Goal: Information Seeking & Learning: Learn about a topic

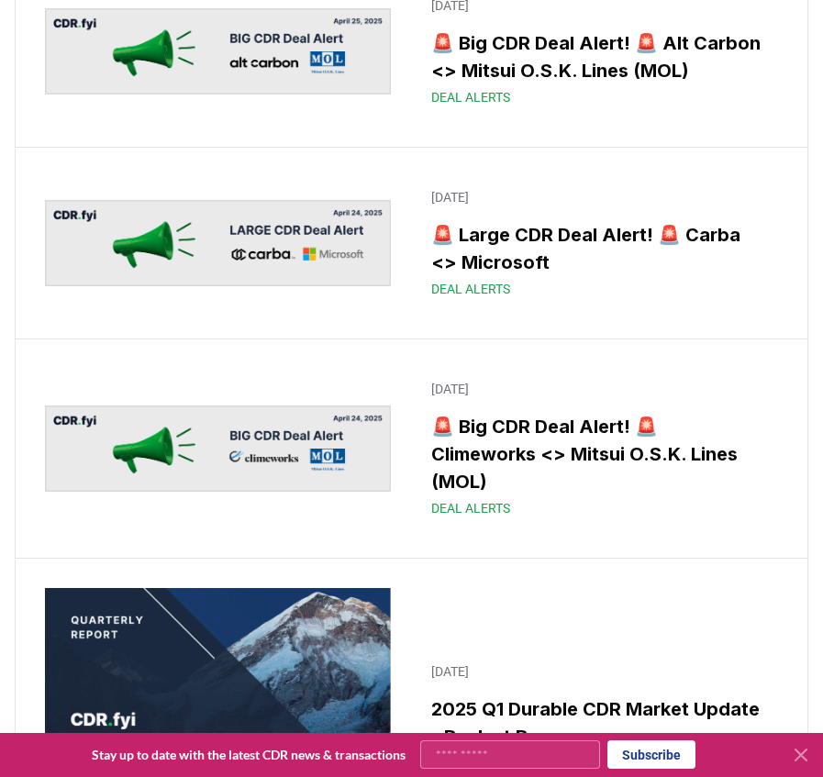
scroll to position [8808, 0]
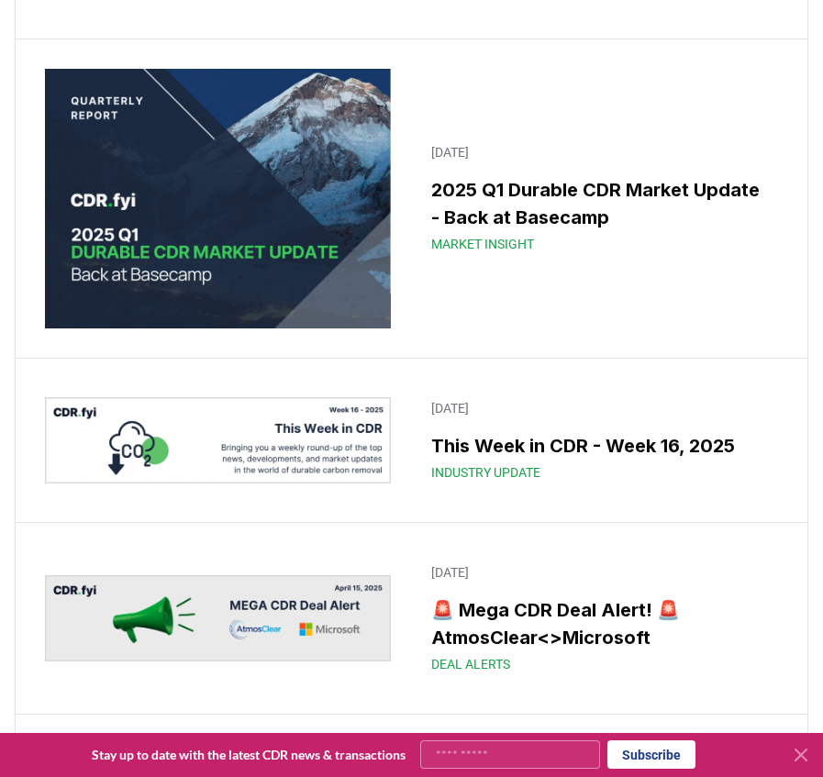
click at [239, 183] on img at bounding box center [218, 199] width 346 height 260
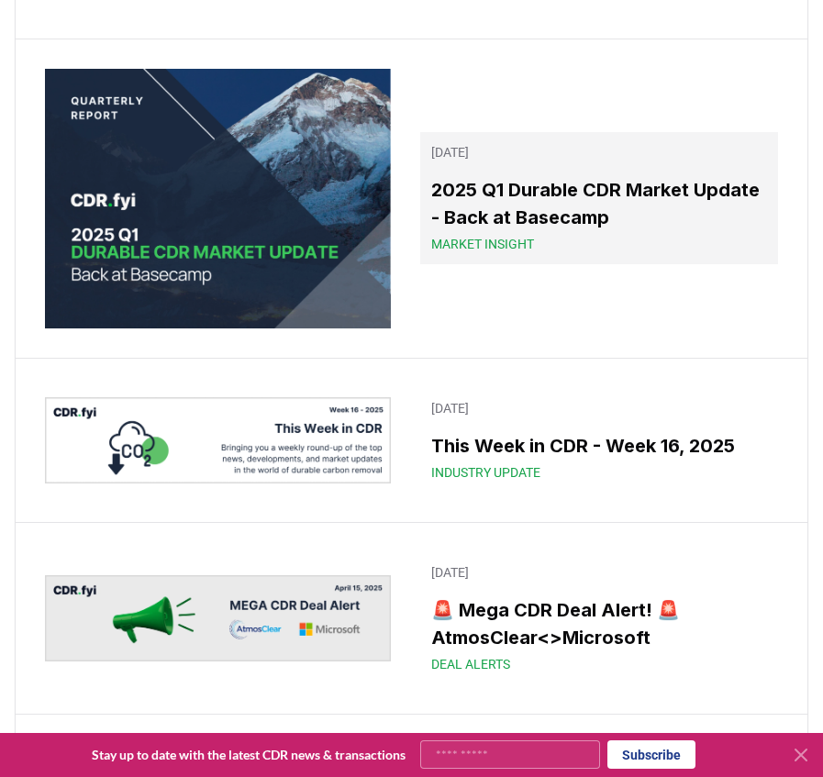
click at [534, 176] on h3 "2025 Q1 Durable CDR Market Update - Back at Basecamp" at bounding box center [599, 203] width 336 height 55
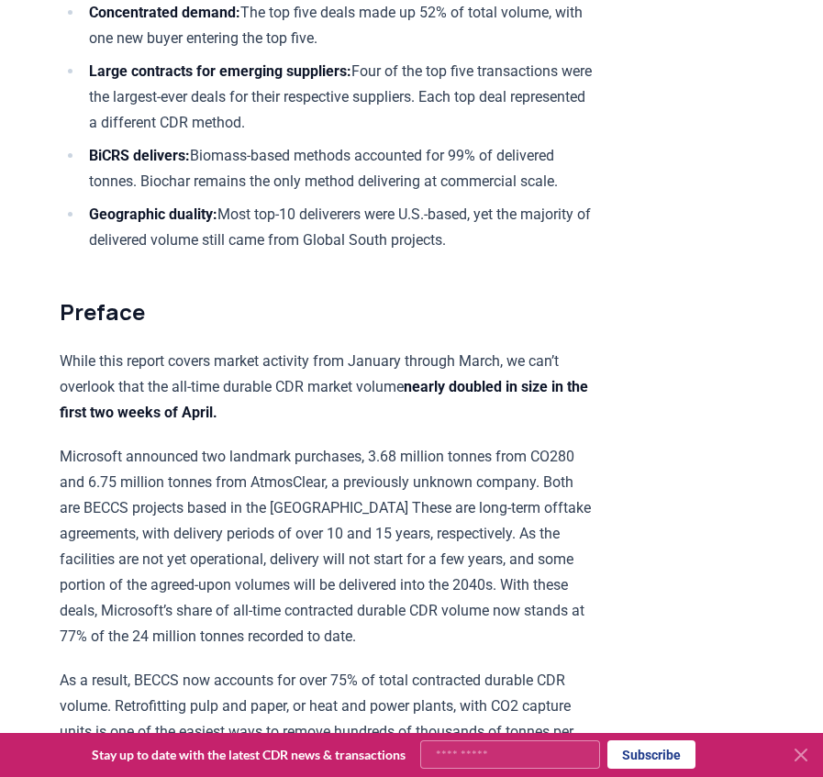
scroll to position [1009, 0]
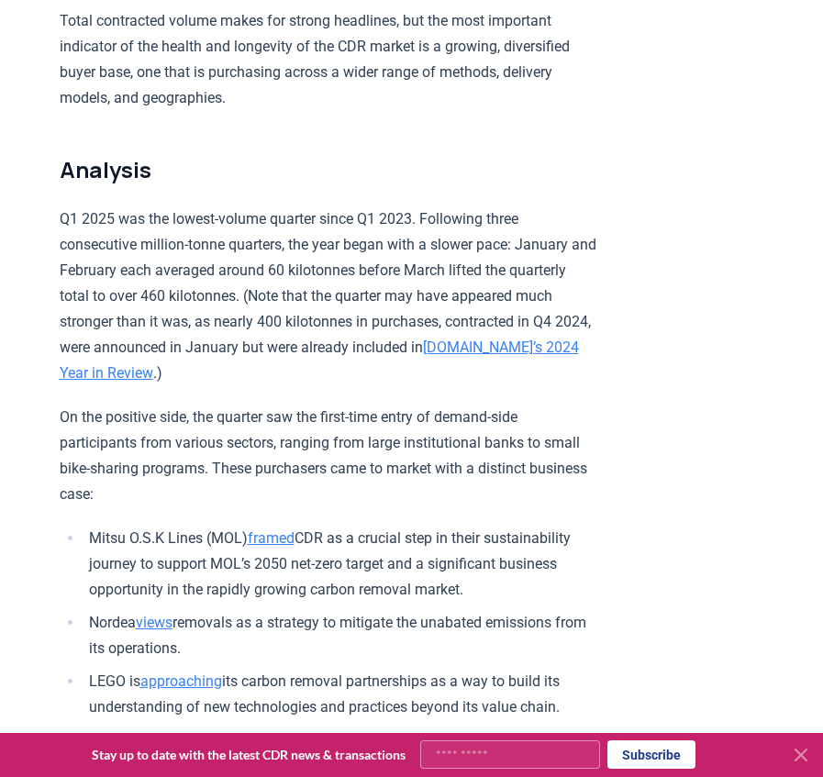
scroll to position [1872, 0]
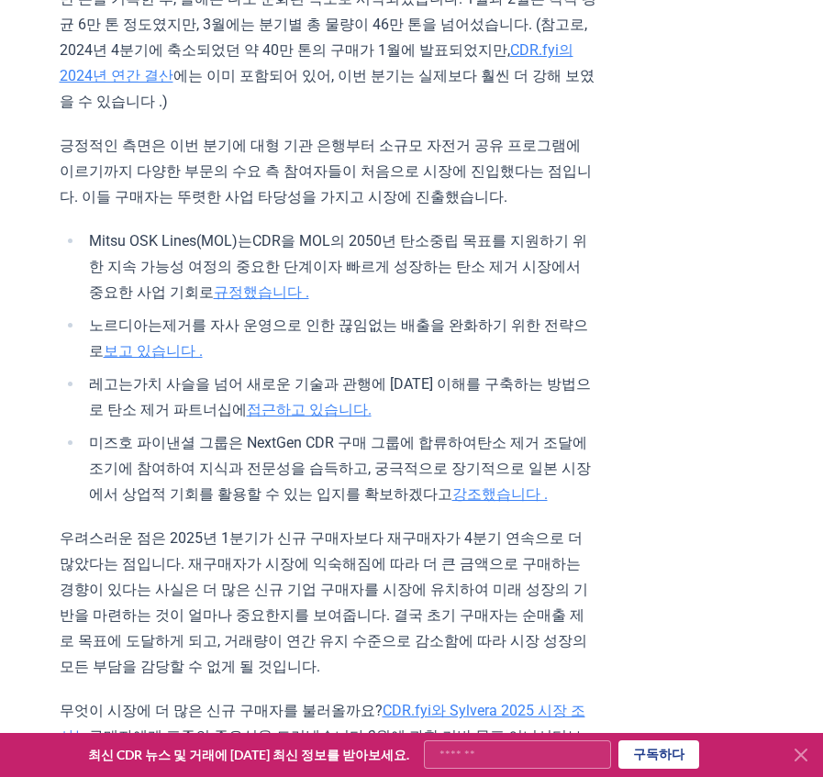
scroll to position [1927, 0]
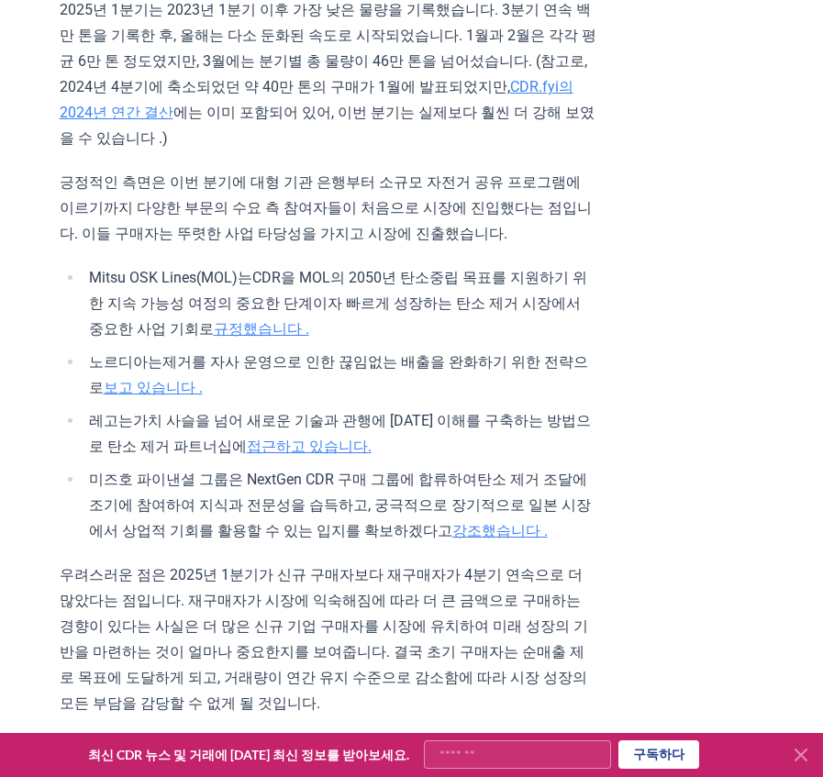
click at [197, 269] on font "Mitsu OSK Lines(MOL)는" at bounding box center [170, 277] width 163 height 17
drag, startPoint x: 89, startPoint y: 192, endPoint x: 237, endPoint y: 197, distance: 147.8
click at [237, 269] on font "Mitsu OSK Lines(MOL)는" at bounding box center [170, 277] width 163 height 17
copy font "Mitsu OSK Lines(MOL)"
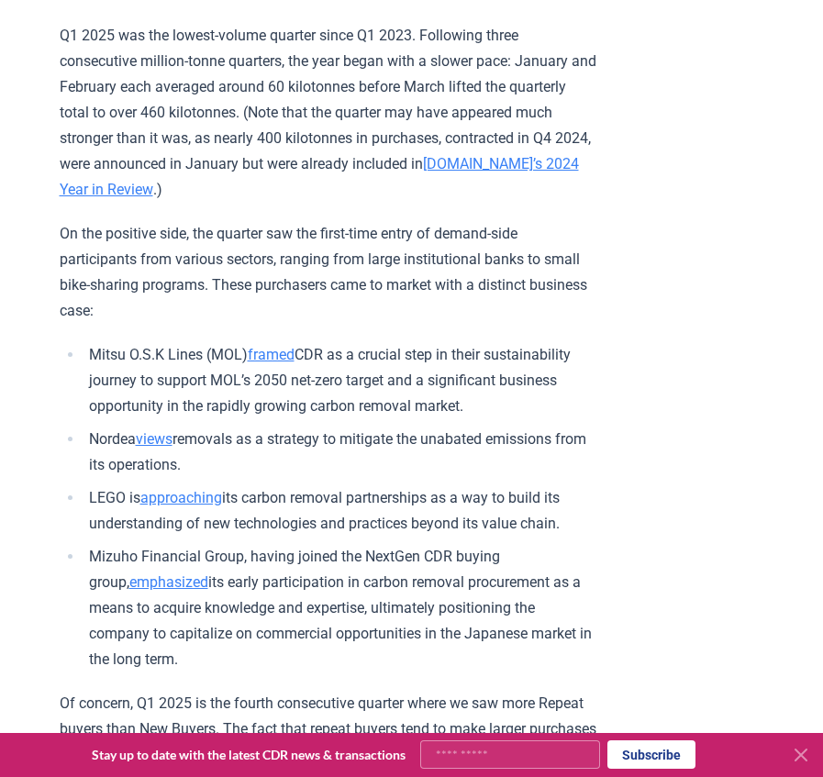
scroll to position [2055, 0]
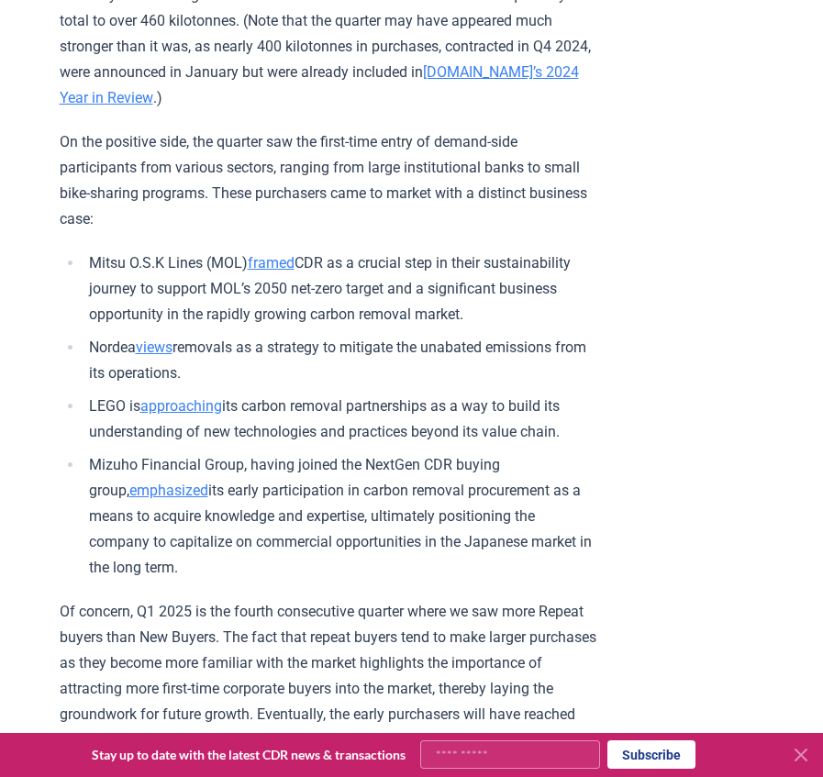
click at [356, 250] on li "Mitsu O.S.K Lines (MOL) framed CDR as a crucial step in their sustainability jo…" at bounding box center [339, 288] width 513 height 77
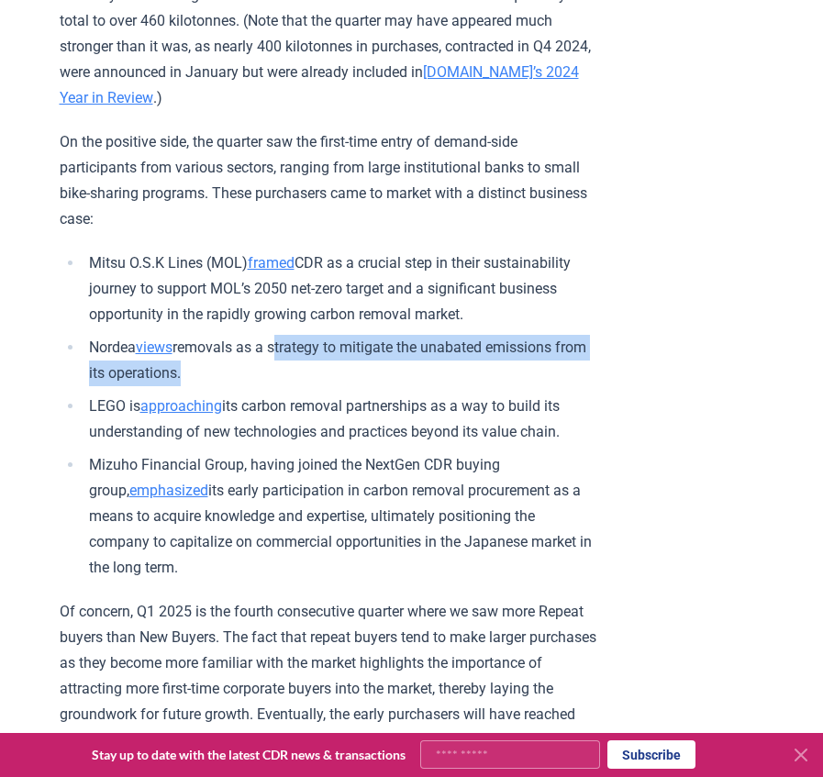
drag, startPoint x: 279, startPoint y: 236, endPoint x: 213, endPoint y: 259, distance: 69.9
click at [213, 335] on li "Nordea views removals as a strategy to mitigate the unabated emissions from its…" at bounding box center [339, 360] width 513 height 51
copy li "strategy to mitigate the unabated emissions from its operations"
click at [252, 452] on li "Mizuho Financial Group, having joined the NextGen CDR buying group, emphasized …" at bounding box center [339, 516] width 513 height 128
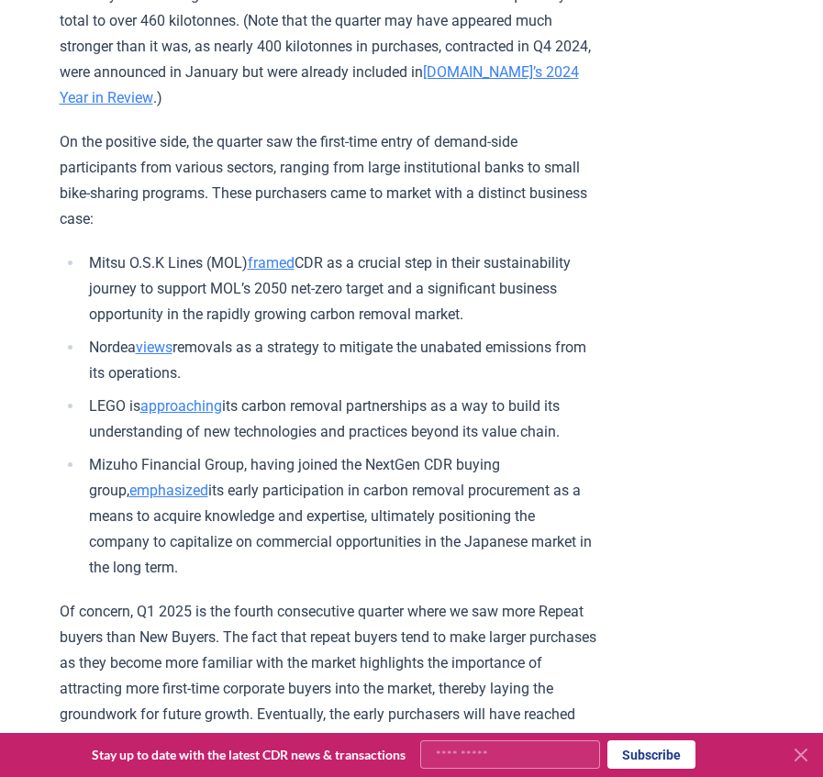
click at [498, 335] on li "Nordea views removals as a strategy to mitigate the unabated emissions from its…" at bounding box center [339, 360] width 513 height 51
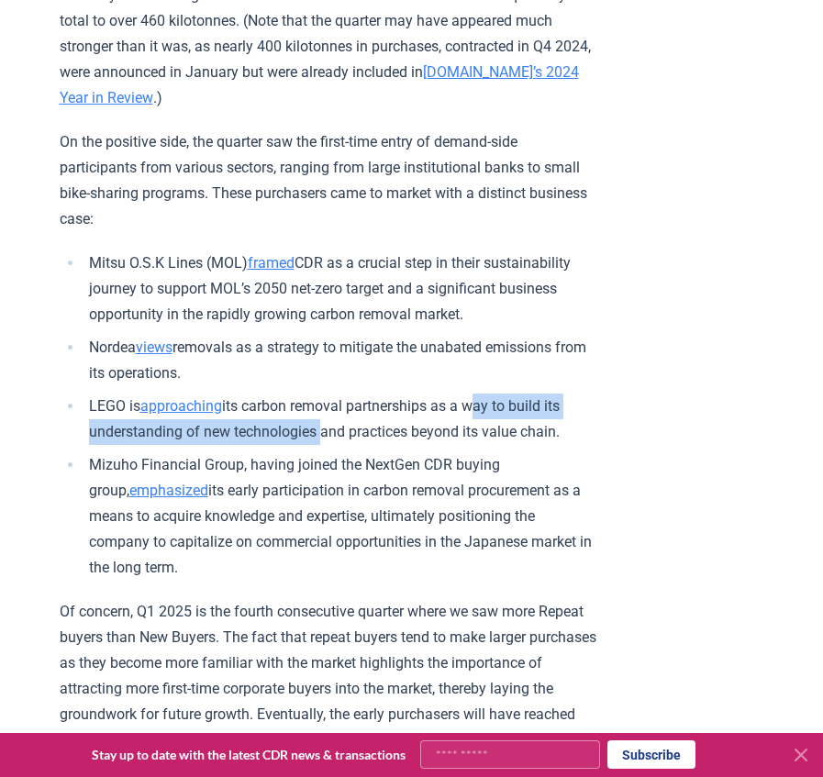
drag, startPoint x: 478, startPoint y: 291, endPoint x: 324, endPoint y: 323, distance: 157.4
click at [324, 394] on li "LEGO is approaching its carbon removal partnerships as a way to build its under…" at bounding box center [339, 419] width 513 height 51
copy li "way to build its understanding of new technologies"
click at [294, 452] on li "Mizuho Financial Group, having joined the NextGen CDR buying group, emphasized …" at bounding box center [339, 516] width 513 height 128
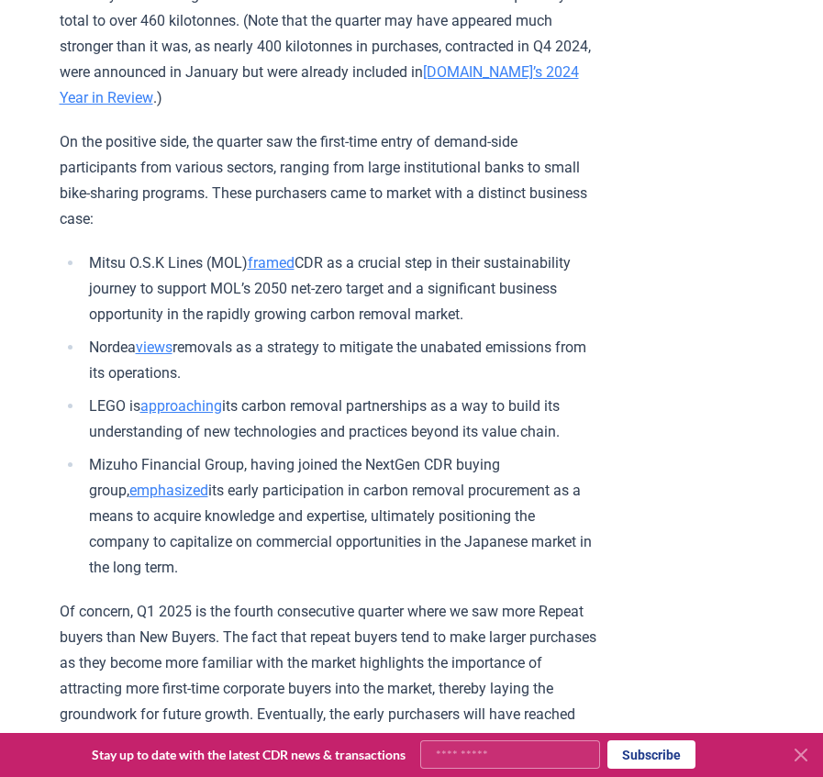
scroll to position [2147, 0]
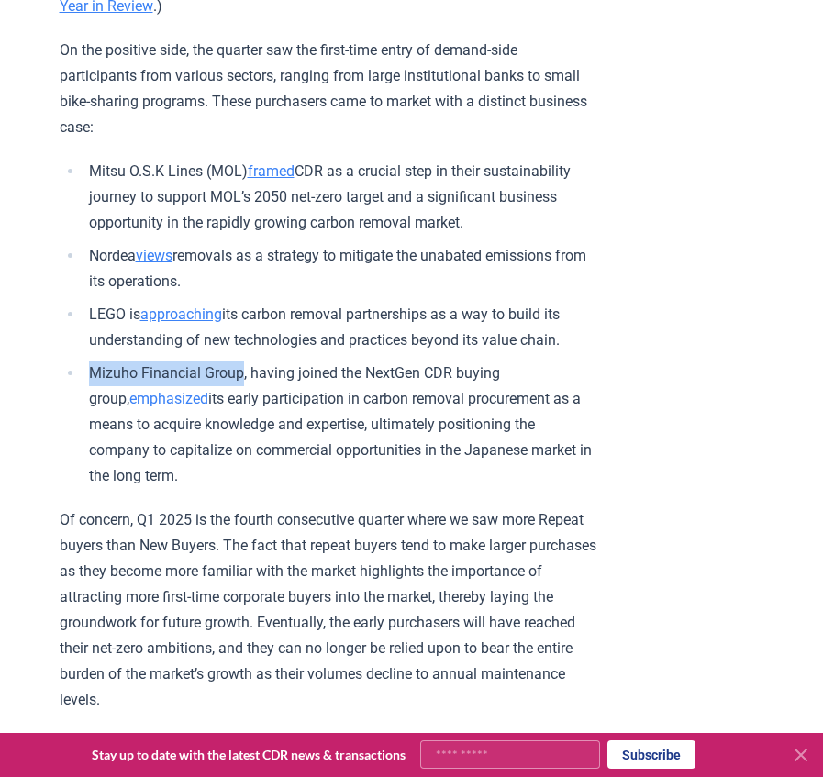
drag, startPoint x: 87, startPoint y: 261, endPoint x: 242, endPoint y: 258, distance: 155.1
click at [242, 361] on li "Mizuho Financial Group, having joined the NextGen CDR buying group, emphasized …" at bounding box center [339, 425] width 513 height 128
copy li "Mizuho Financial Group"
click at [220, 361] on li "Mizuho Financial Group, having joined the NextGen CDR buying group, emphasized …" at bounding box center [339, 425] width 513 height 128
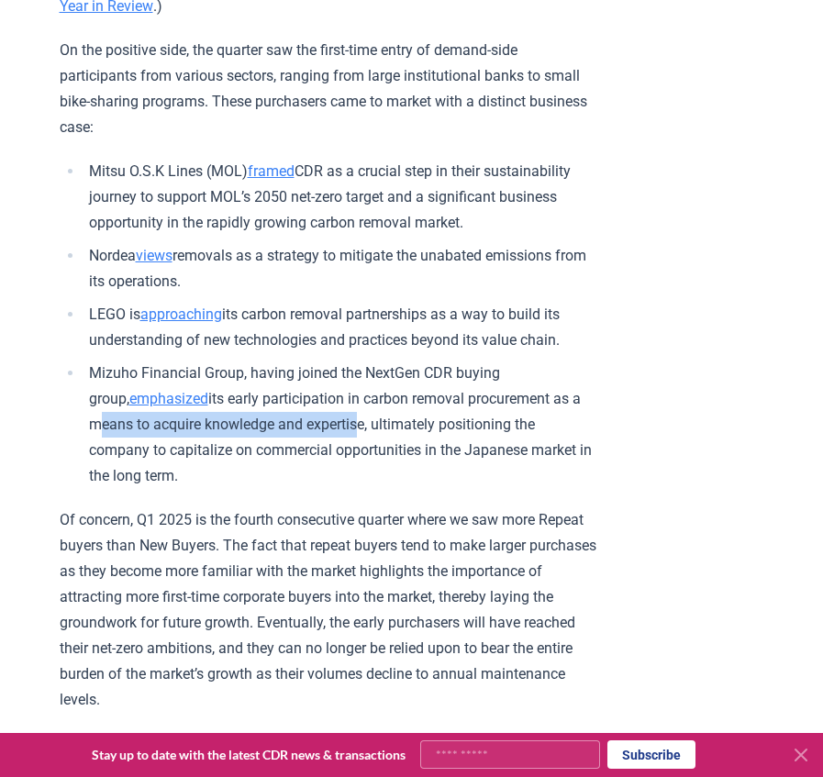
drag, startPoint x: 92, startPoint y: 310, endPoint x: 359, endPoint y: 307, distance: 267.0
click at [359, 361] on li "Mizuho Financial Group, having joined the NextGen CDR buying group, emphasized …" at bounding box center [339, 425] width 513 height 128
click at [350, 361] on li "Mizuho Financial Group, having joined the NextGen CDR buying group, emphasized …" at bounding box center [339, 425] width 513 height 128
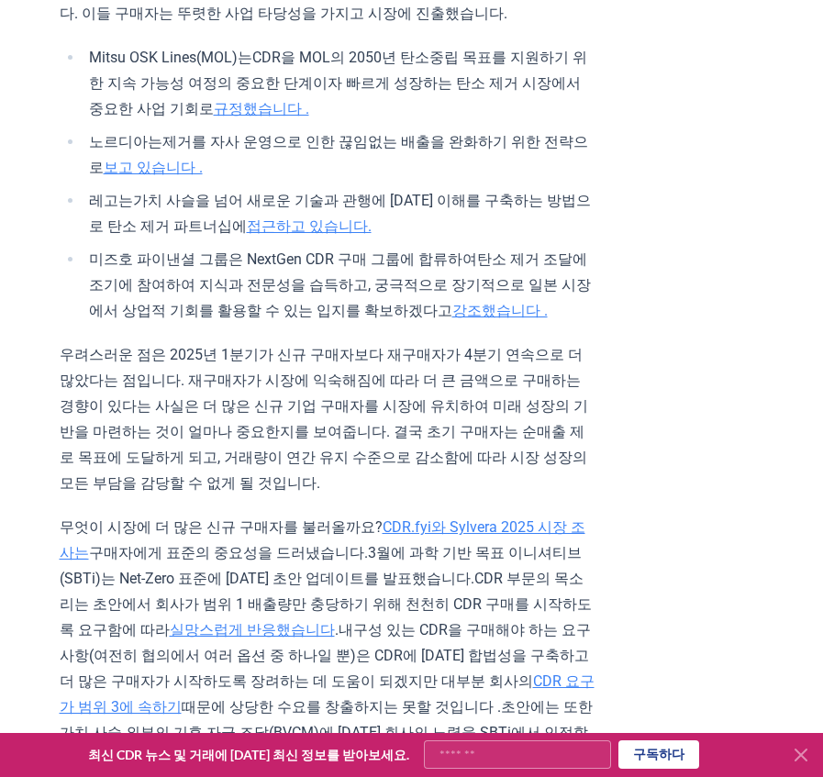
scroll to position [2085, 0]
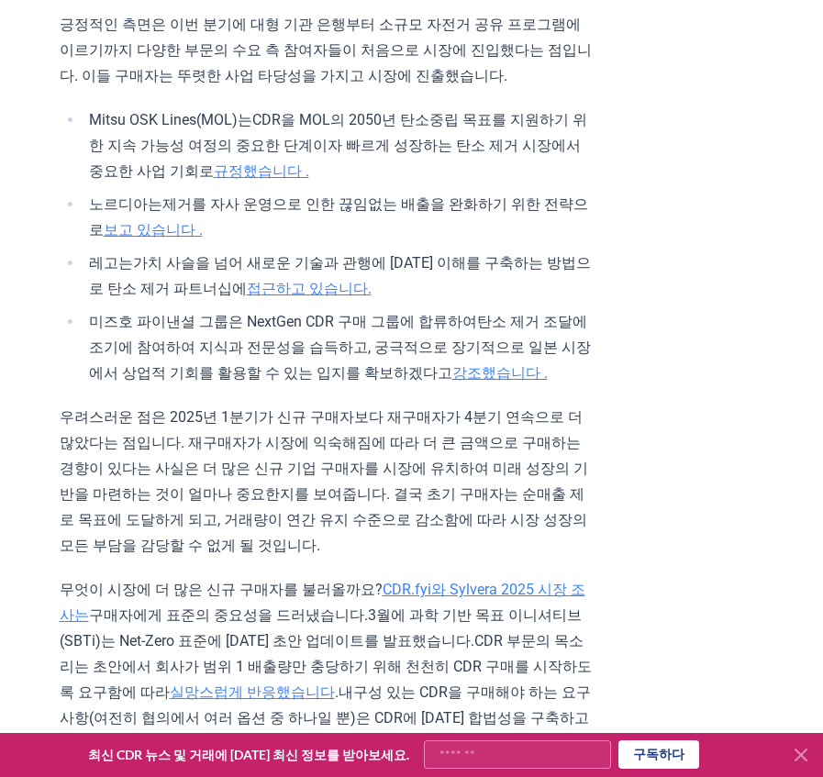
click at [506, 313] on font "탄소 제거 조달에 조기에 참여하여 지식과 전문성을 습득하고, 궁극적으로 장기적으로 일본 시장에서 상업적 기회를 활용할 수 있는 입지를 확보하겠…" at bounding box center [340, 347] width 502 height 69
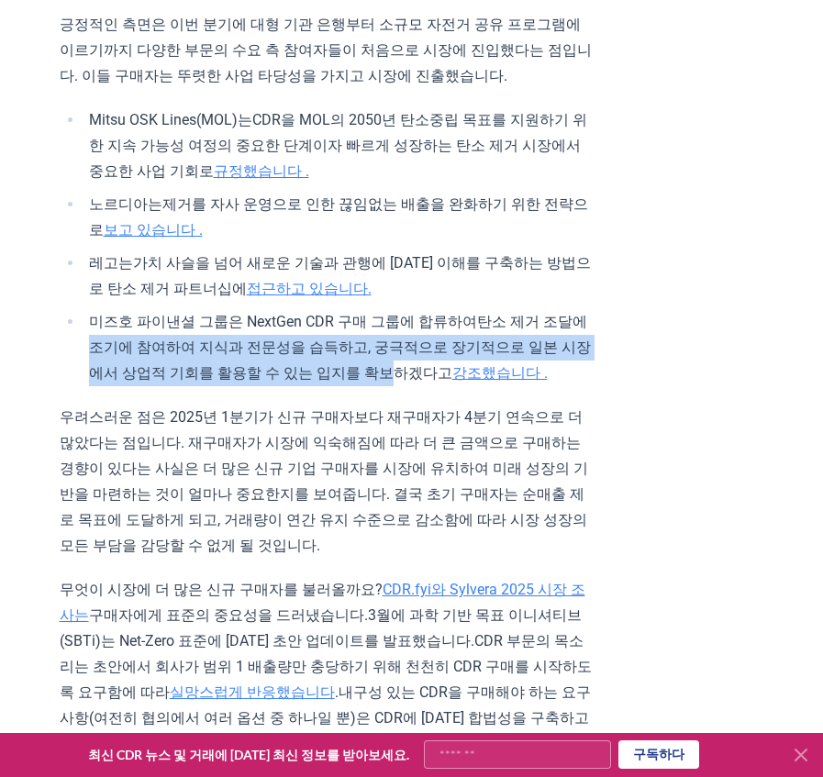
drag, startPoint x: 106, startPoint y: 255, endPoint x: 428, endPoint y: 285, distance: 322.5
click at [428, 313] on font "탄소 제거 조달에 조기에 참여하여 지식과 전문성을 습득하고, 궁극적으로 장기적으로 일본 시장에서 상업적 기회를 활용할 수 있는 입지를 확보하겠…" at bounding box center [340, 347] width 502 height 69
copy font "조기에 참여하여 지식과 전문성을 습득하고, 궁극적으로 장기적으로 일본 시장에서 상업적 기회를 활용할 수 있는 입지를 확보"
click at [371, 195] on font "제거를 자사 운영으로 인한 끊임없는 배출을 완화하기 위한 전략으로" at bounding box center [338, 216] width 499 height 43
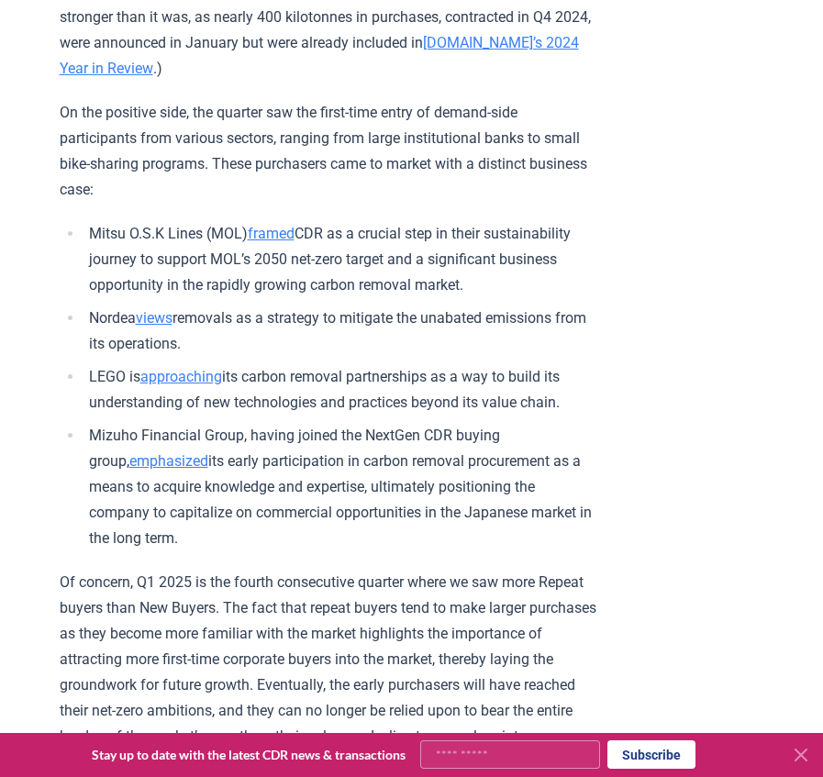
scroll to position [2147, 0]
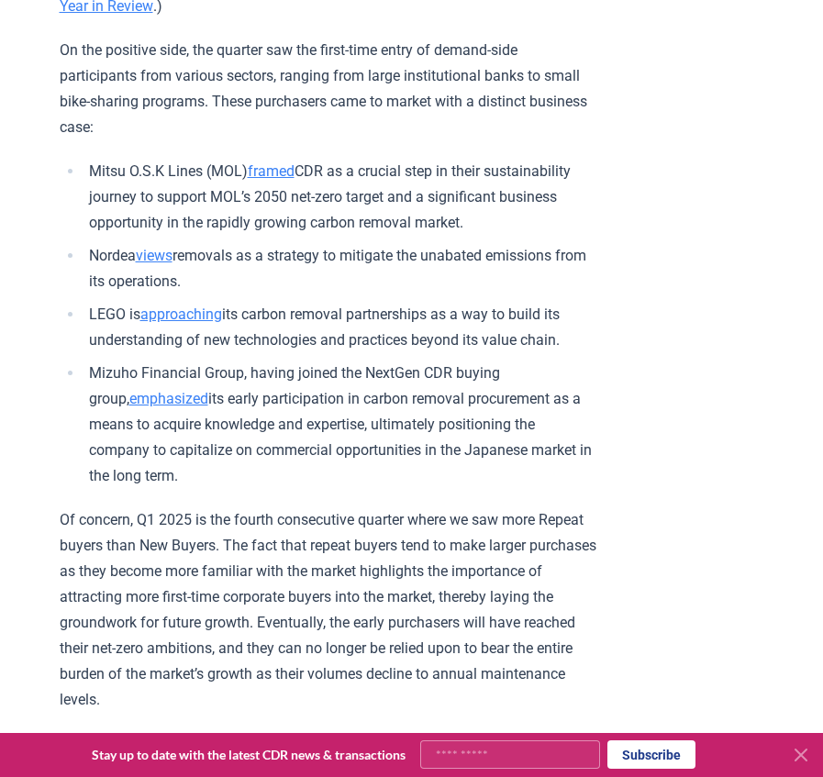
click at [273, 162] on link "framed" at bounding box center [271, 170] width 47 height 17
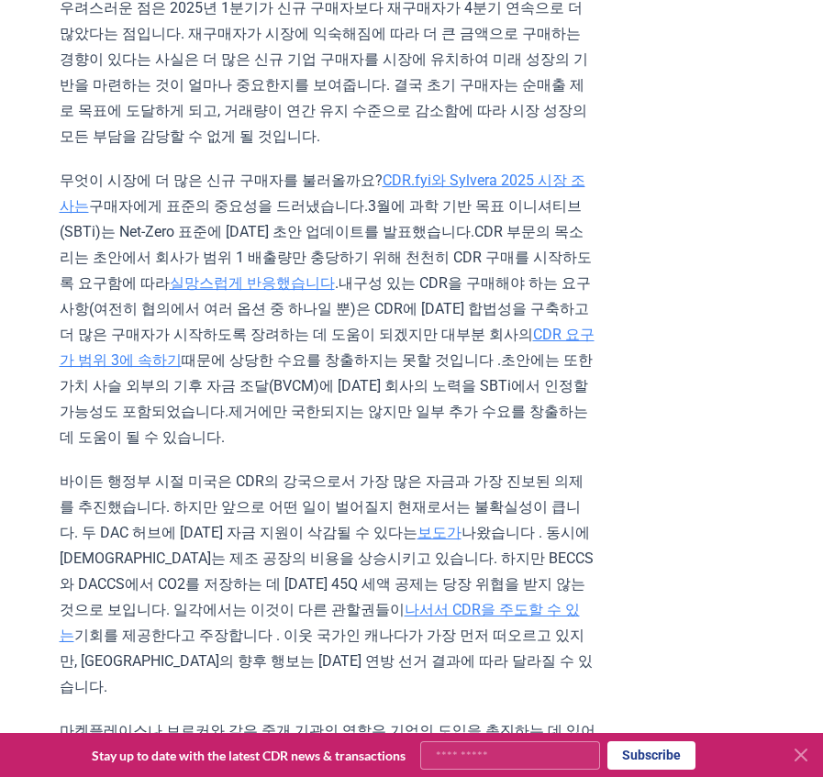
scroll to position [2371, 0]
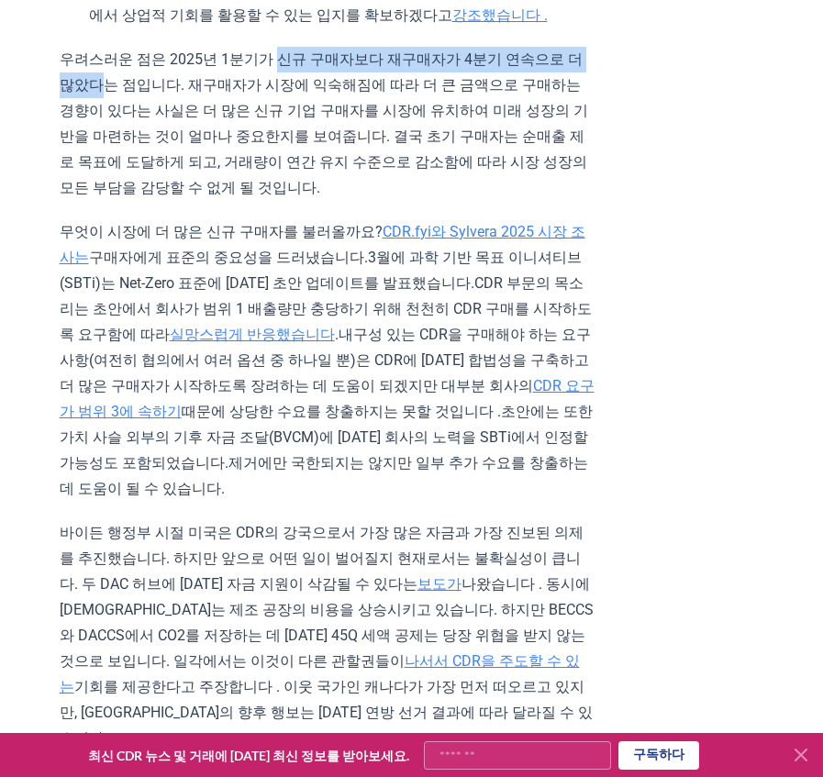
drag, startPoint x: 277, startPoint y: 77, endPoint x: 98, endPoint y: 113, distance: 182.5
click at [98, 113] on font "우려스러운 점은 2025년 1분기가 신규 구매자보다 재구매자가 4분기 연속으로 더 많았다는 점입니다. 재구매자가 시장에 익숙해짐에 따라 더 큰…" at bounding box center [324, 123] width 528 height 146
copy font "신규 구매자보다 재구매자가 4분기 연속으로 더 많았다"
click at [234, 117] on p "우려스러운 점은 2025년 1분기가 신규 구매자보다 재구매자가 4분기 연속으로 더 많았다는 점입니다. 재구매자가 시장에 익숙해짐에 따라 더 큰…" at bounding box center [328, 124] width 537 height 154
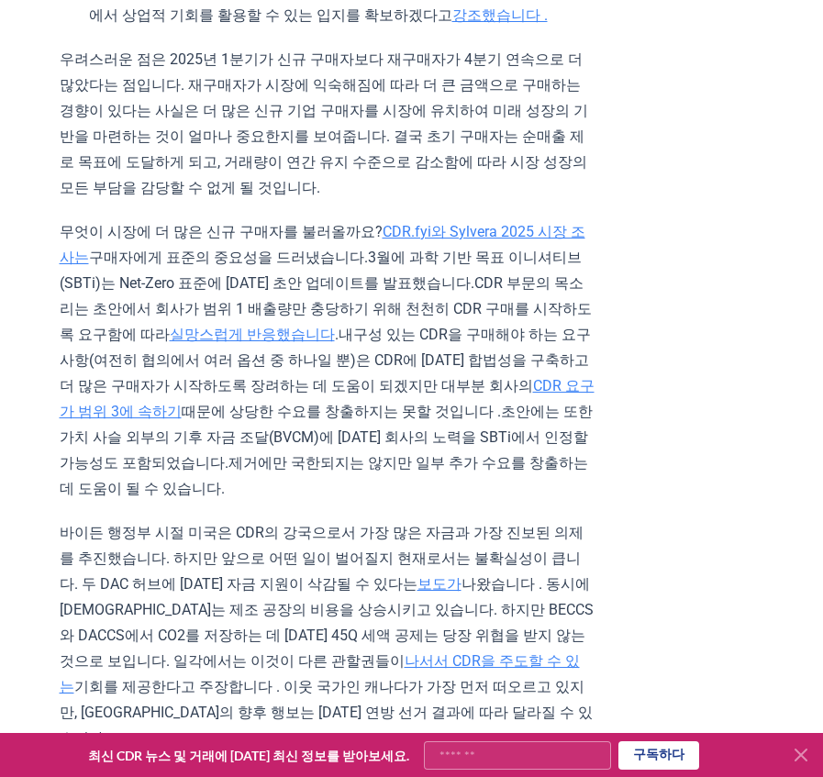
click at [492, 201] on p "우려스러운 점은 2025년 1분기가 신규 구매자보다 재구매자가 4분기 연속으로 더 많았다는 점입니다. 재구매자가 시장에 익숙해짐에 따라 더 큰…" at bounding box center [328, 124] width 537 height 154
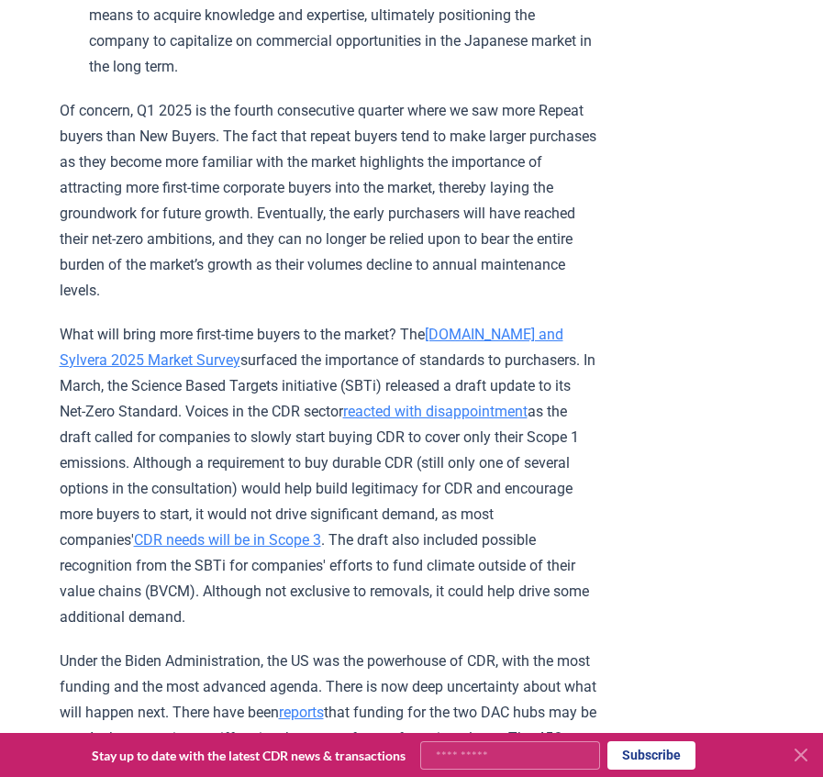
click at [588, 187] on p "Of concern, Q1 2025 is the fourth consecutive quarter where we saw more Repeat …" at bounding box center [328, 201] width 537 height 206
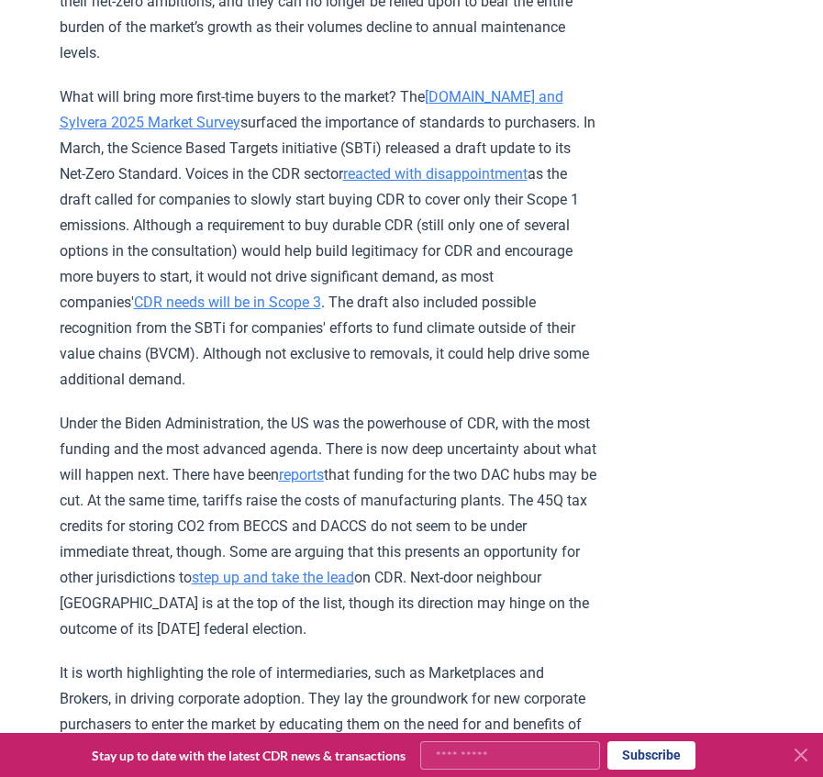
scroll to position [2697, 0]
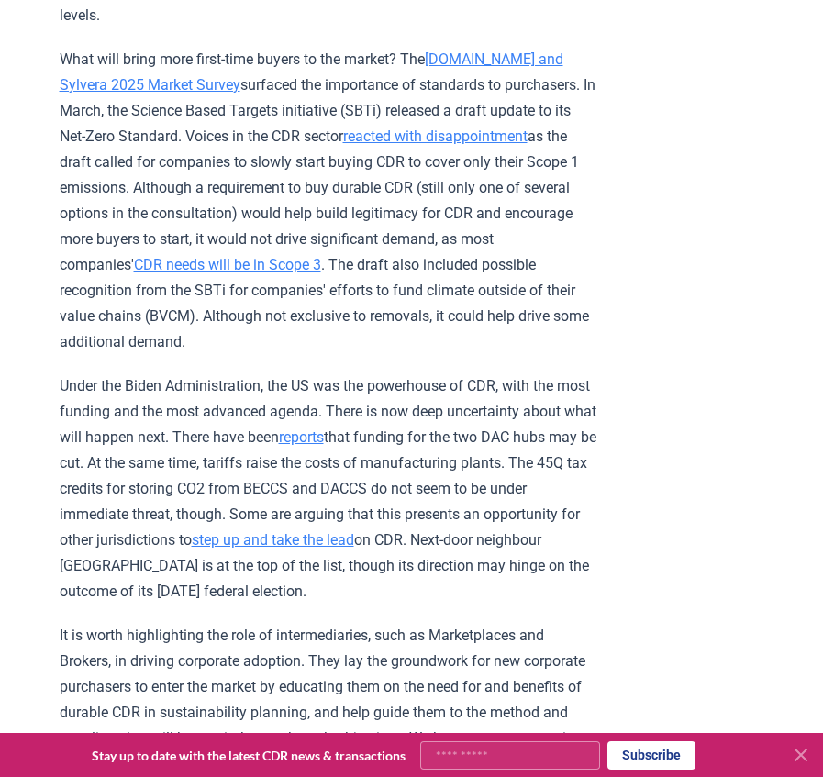
click at [806, 749] on icon at bounding box center [801, 755] width 22 height 22
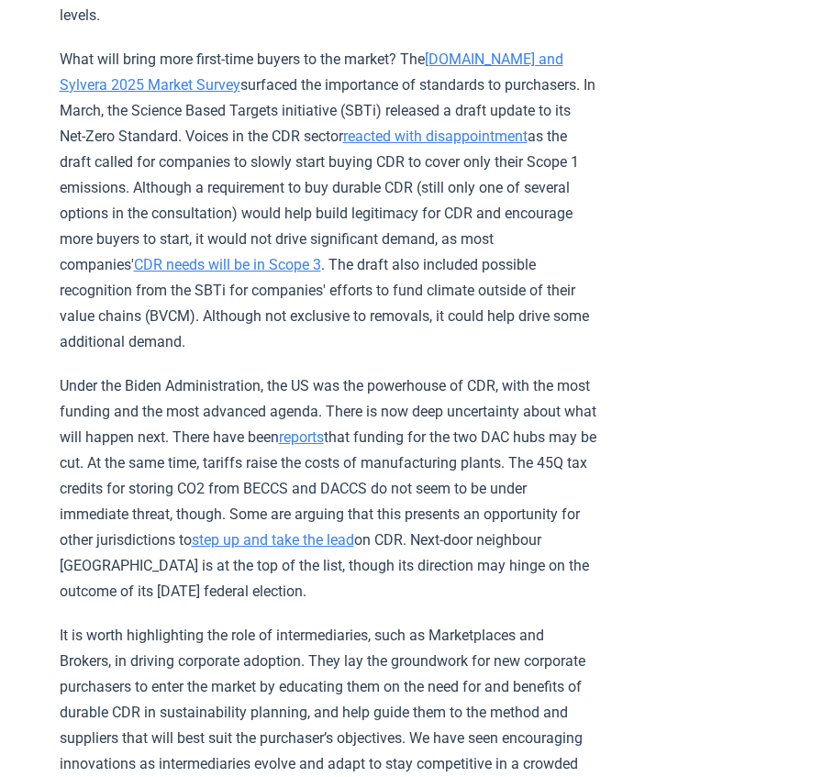
scroll to position [2558, 0]
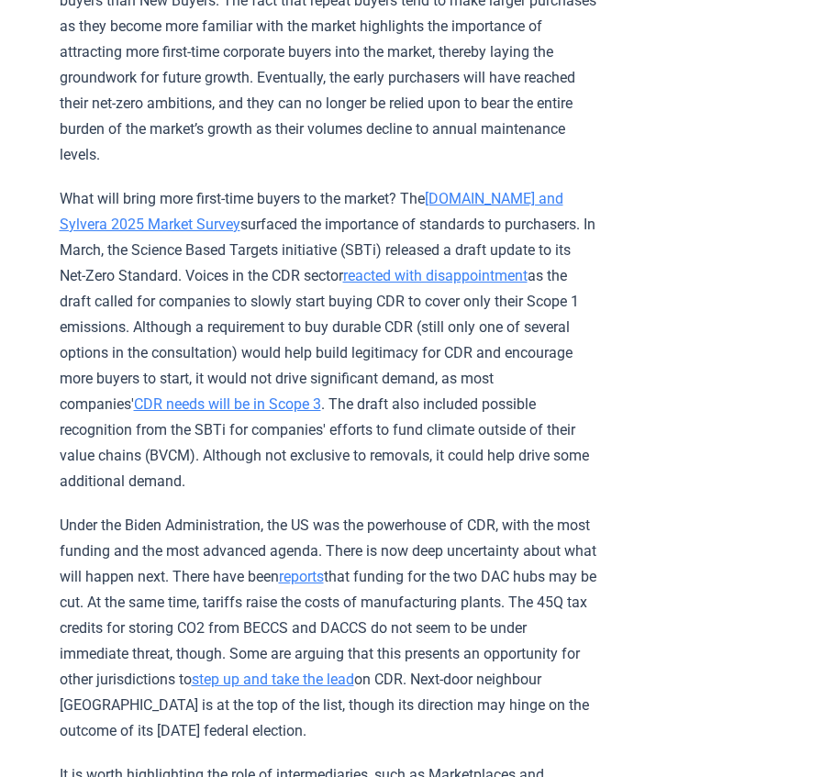
scroll to position [2749, 0]
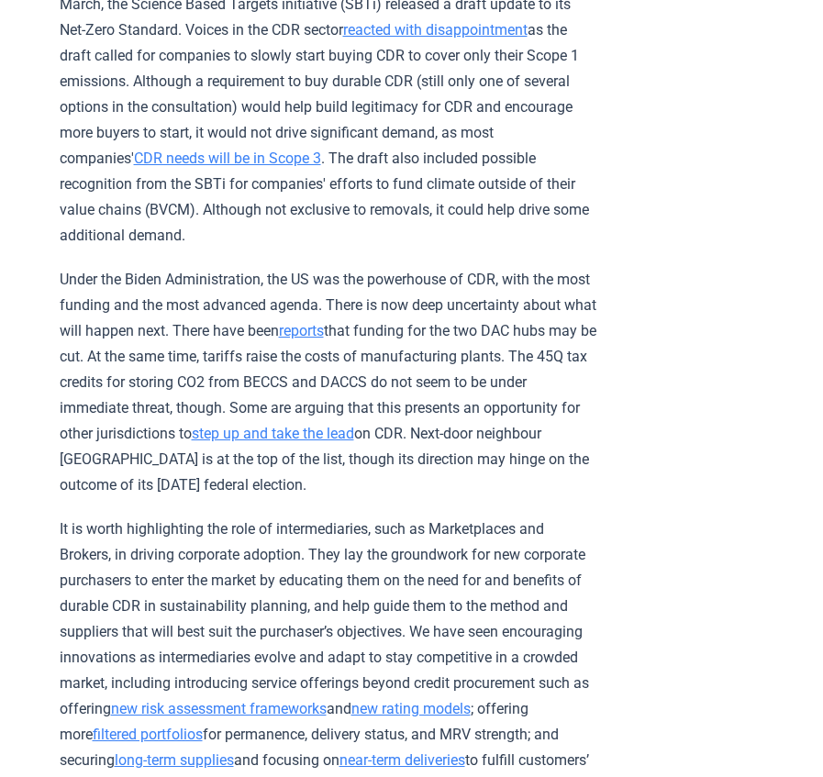
scroll to position [2841, 0]
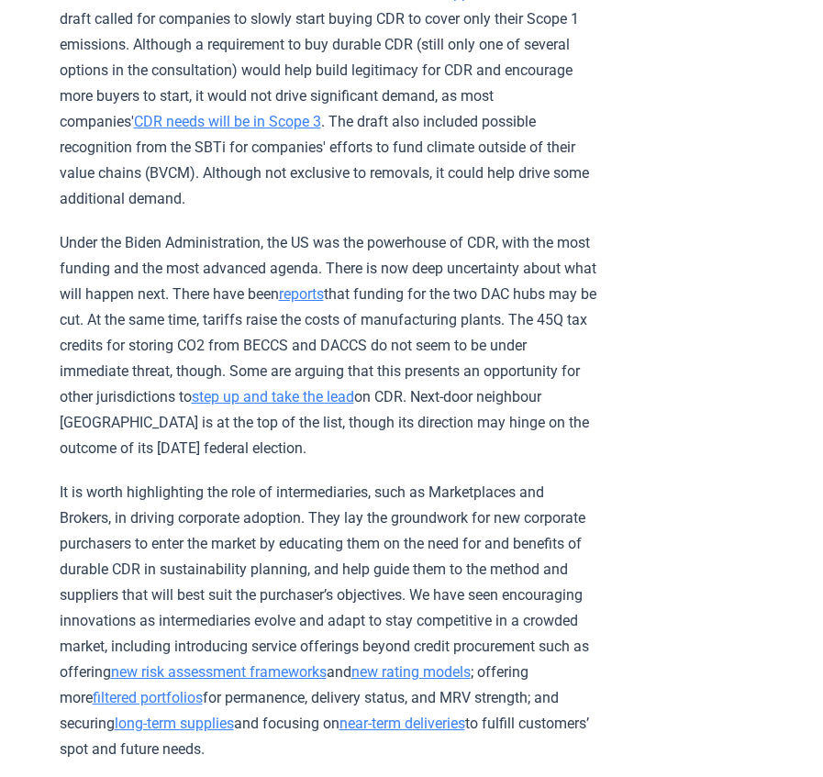
click at [407, 87] on p "What will bring more first-time buyers to the market? The CDR.fyi and Sylvera 2…" at bounding box center [328, 58] width 537 height 308
drag, startPoint x: 210, startPoint y: 59, endPoint x: 374, endPoint y: 57, distance: 164.2
click at [374, 57] on p "What will bring more first-time buyers to the market? The CDR.fyi and Sylvera 2…" at bounding box center [328, 58] width 537 height 308
click at [428, 212] on p "What will bring more first-time buyers to the market? The CDR.fyi and Sylvera 2…" at bounding box center [328, 58] width 537 height 308
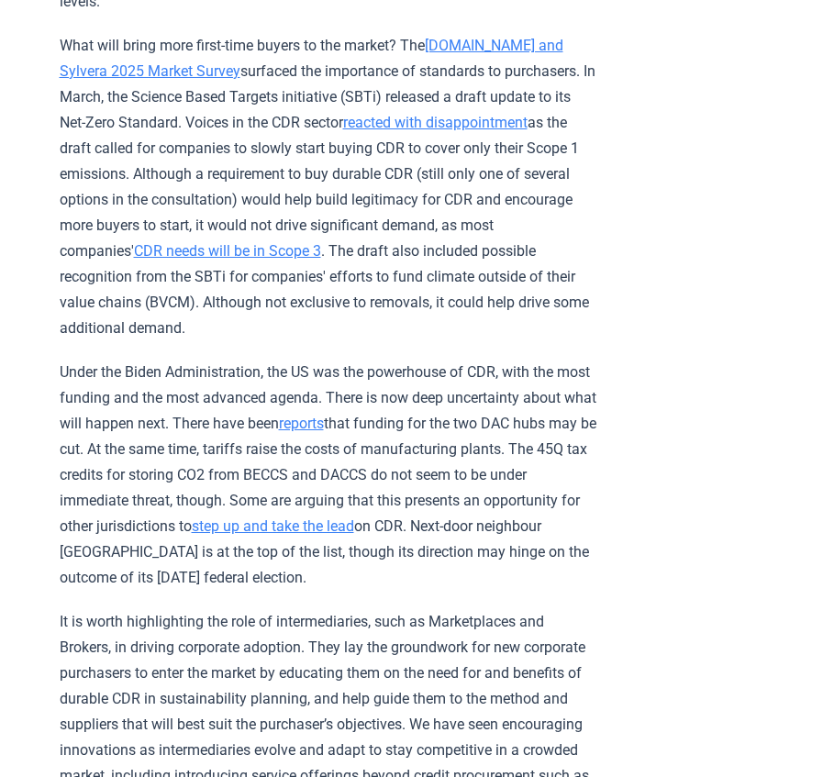
scroll to position [2749, 0]
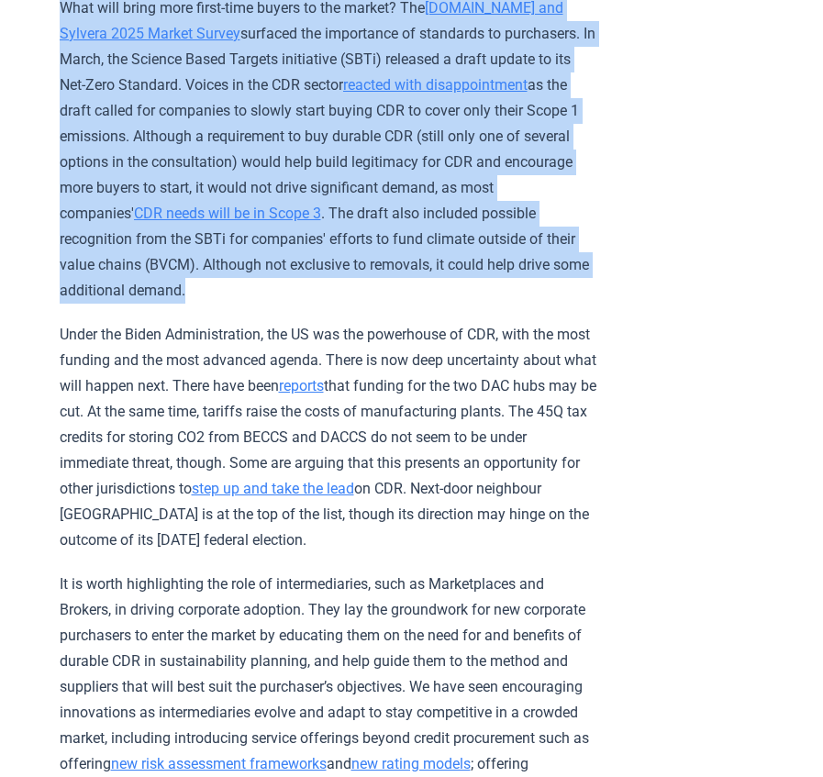
drag, startPoint x: 60, startPoint y: 28, endPoint x: 291, endPoint y: 308, distance: 363.0
click at [291, 304] on p "What will bring more first-time buyers to the market? The CDR.fyi and Sylvera 2…" at bounding box center [328, 149] width 537 height 308
copy p "What will bring more first-time buyers to the market? The CDR.fyi and Sylvera 2…"
click at [454, 291] on p "What will bring more first-time buyers to the market? The CDR.fyi and Sylvera 2…" at bounding box center [328, 149] width 537 height 308
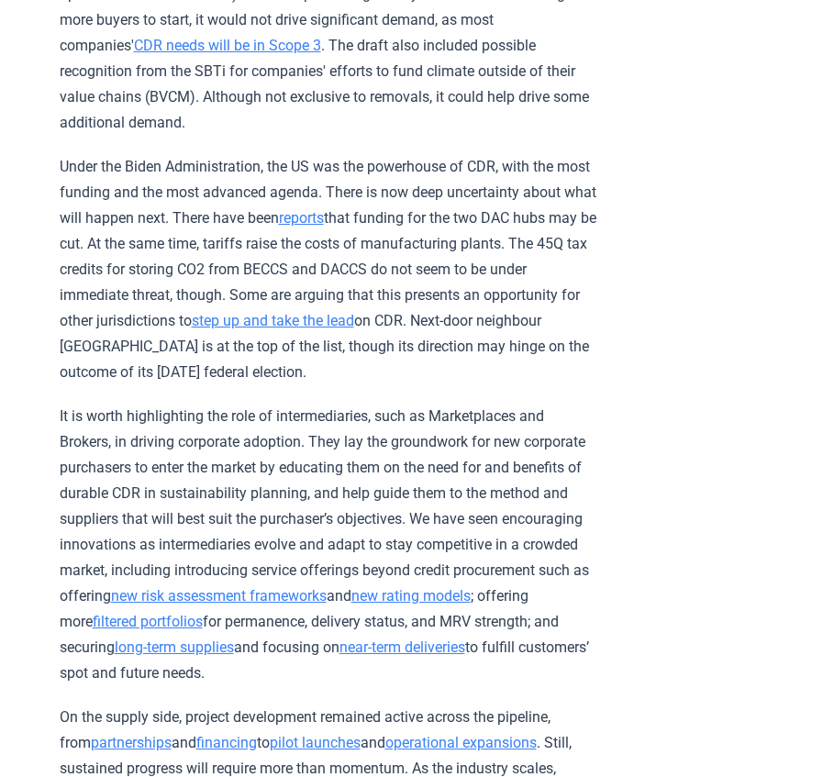
scroll to position [2932, 0]
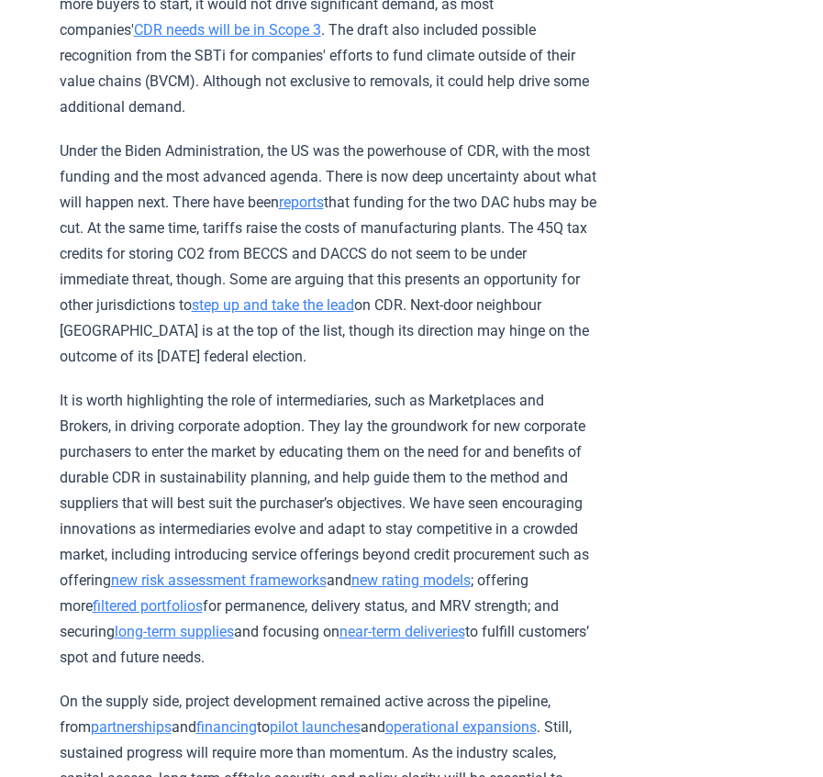
click at [441, 184] on p "Under the Biden Administration, the US was the powerhouse of CDR, with the most…" at bounding box center [328, 254] width 537 height 231
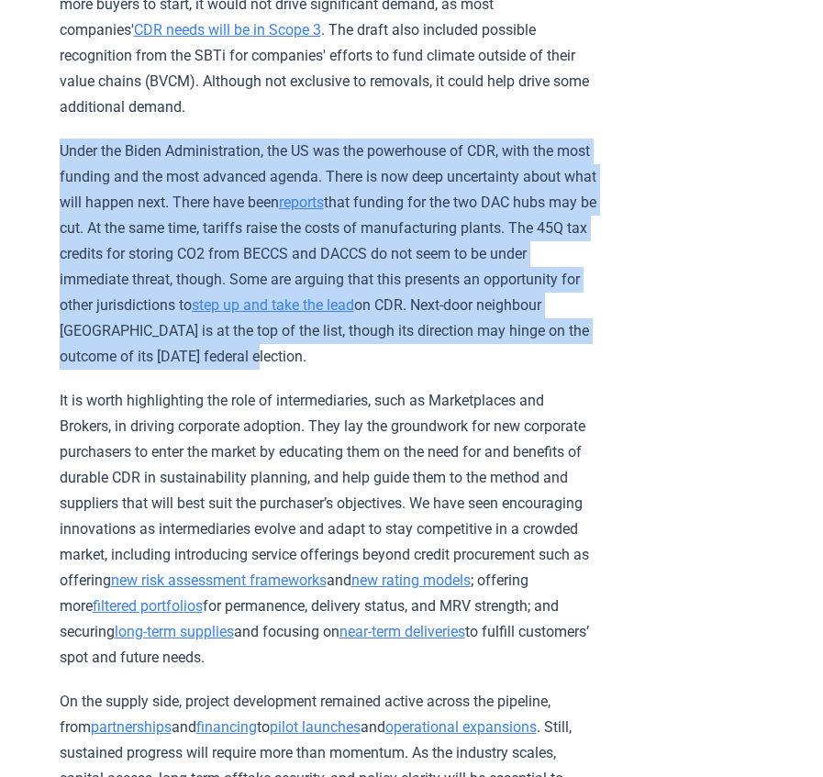
drag, startPoint x: 83, startPoint y: 189, endPoint x: 521, endPoint y: 384, distance: 479.3
copy p "Under the Biden Administration, the US was the powerhouse of CDR, with the most…"
click at [246, 261] on p "Under the Biden Administration, the US was the powerhouse of CDR, with the most…" at bounding box center [328, 254] width 537 height 231
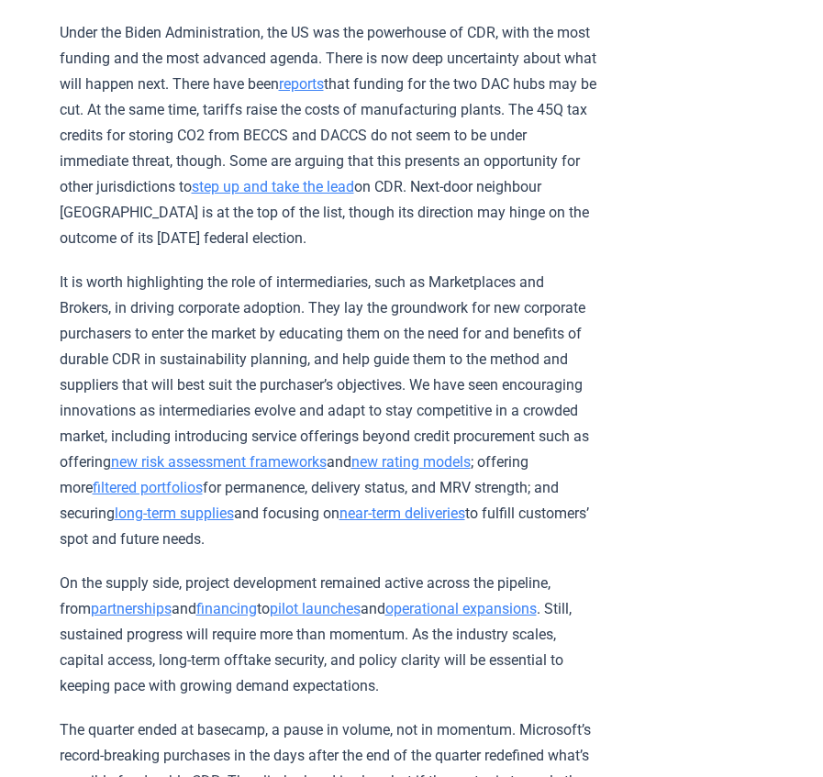
scroll to position [3024, 0]
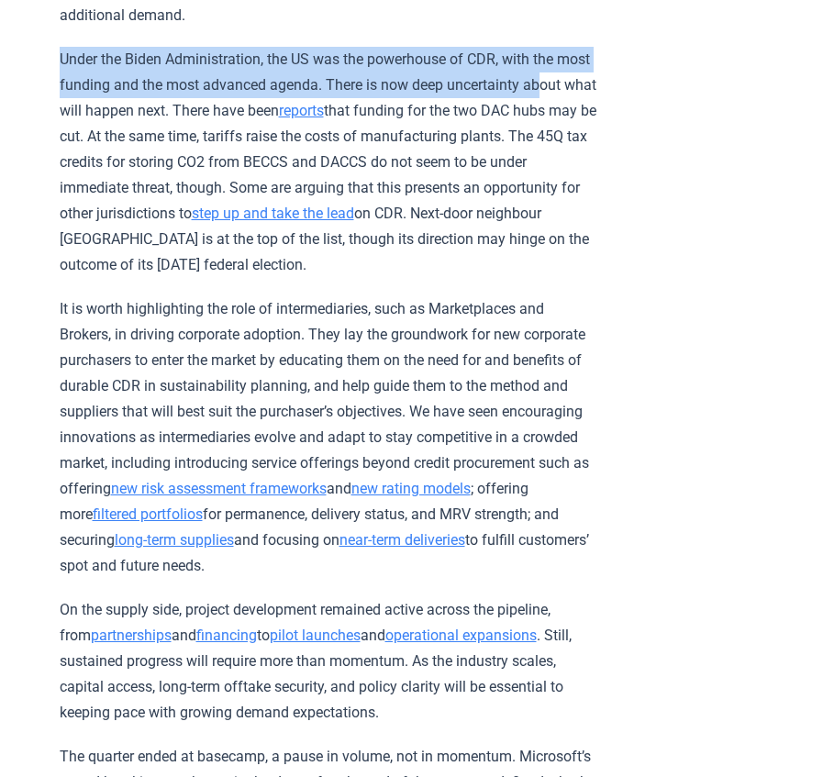
drag, startPoint x: 53, startPoint y: 65, endPoint x: 72, endPoint y: 119, distance: 57.2
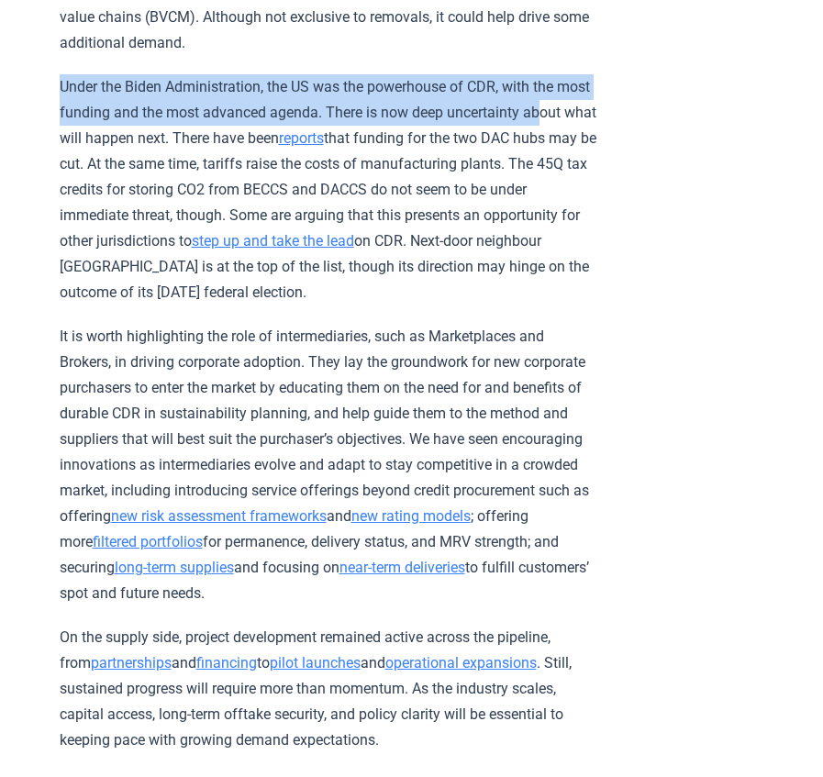
scroll to position [2932, 0]
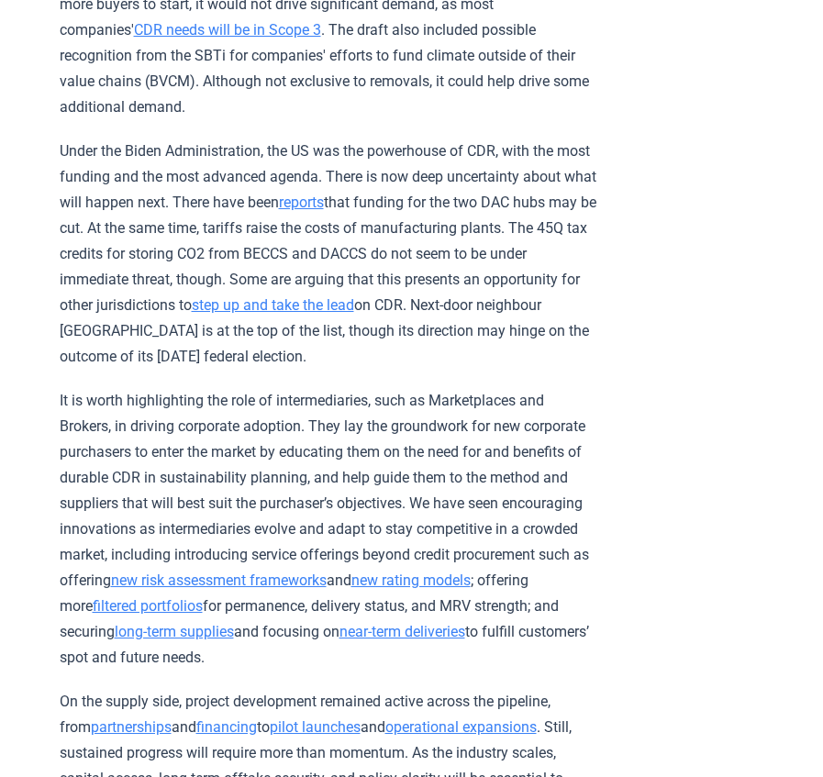
click at [201, 259] on p "Under the Biden Administration, the US was the powerhouse of CDR, with the most…" at bounding box center [328, 254] width 537 height 231
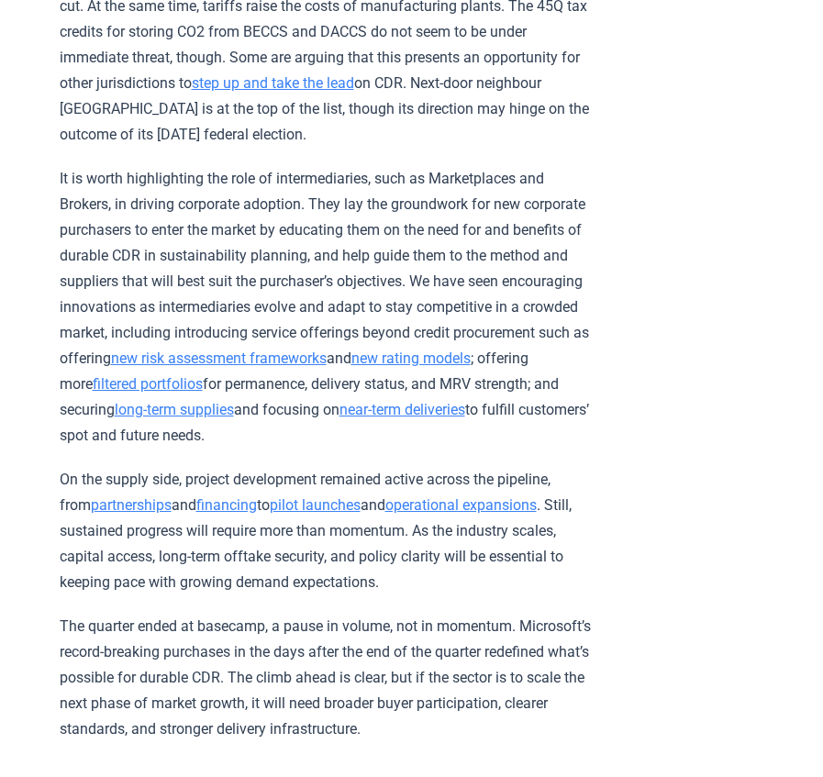
scroll to position [3116, 0]
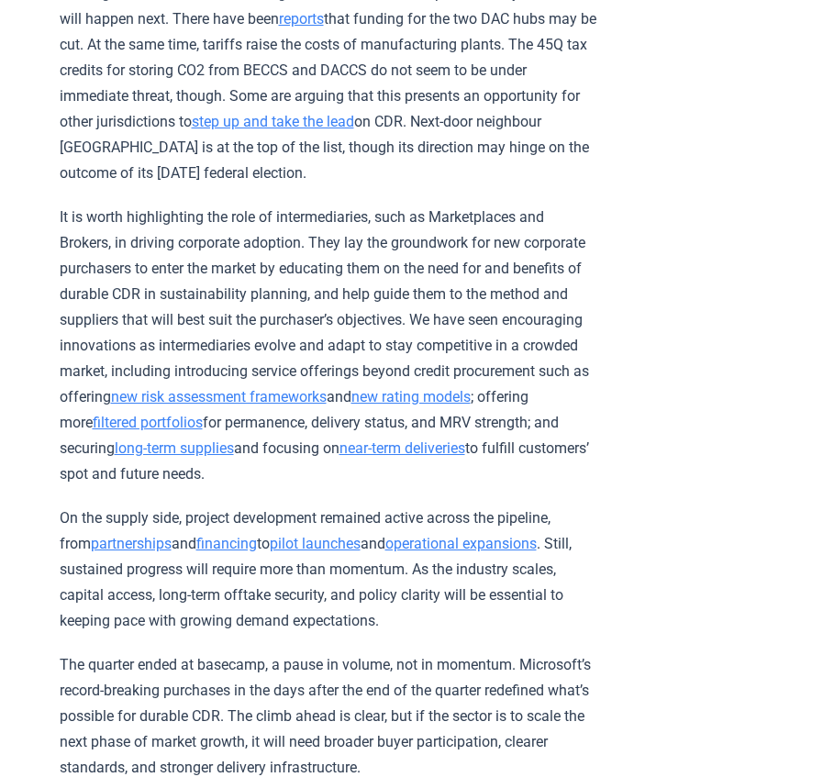
drag, startPoint x: 373, startPoint y: 37, endPoint x: 287, endPoint y: 329, distance: 305.1
click at [287, 329] on p "It is worth highlighting the role of intermediaries, such as Marketplaces and B…" at bounding box center [328, 346] width 537 height 283
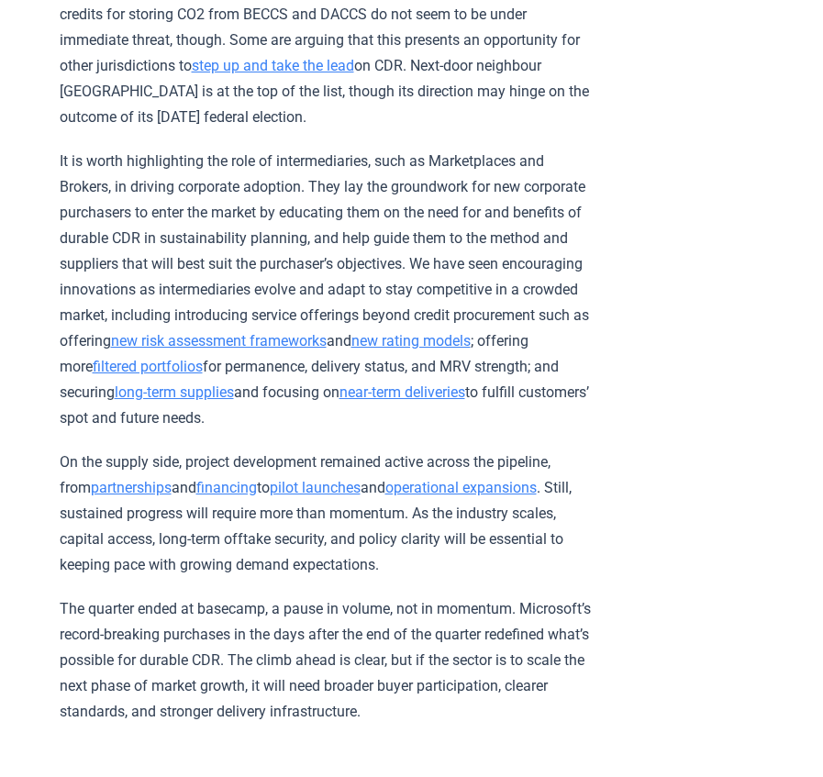
scroll to position [3208, 0]
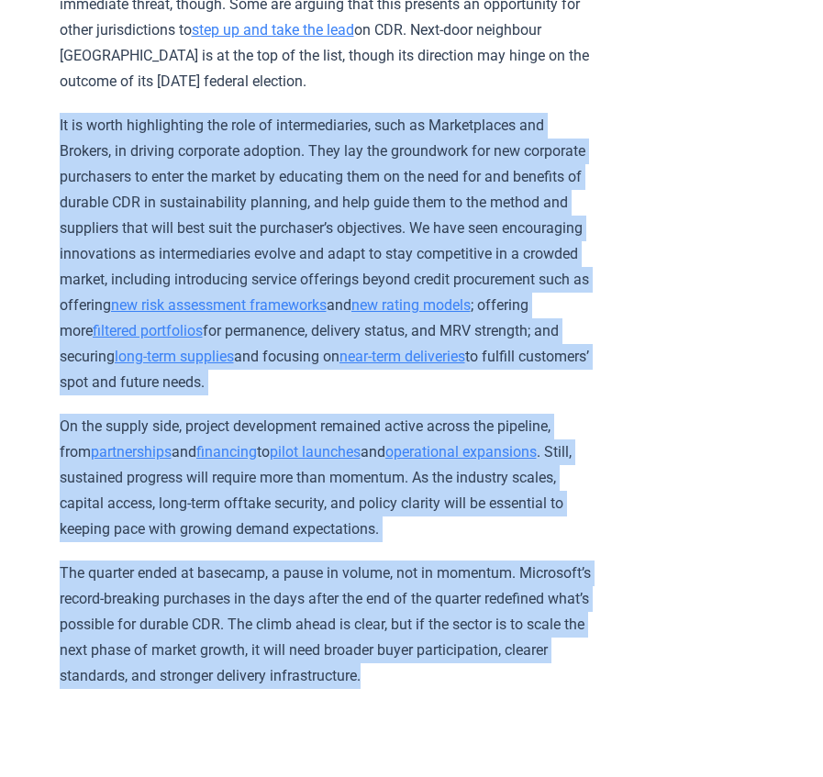
drag, startPoint x: 30, startPoint y: 135, endPoint x: 561, endPoint y: 694, distance: 770.3
copy div "It is worth highlighting the role of intermediaries, such as Marketplaces and B…"
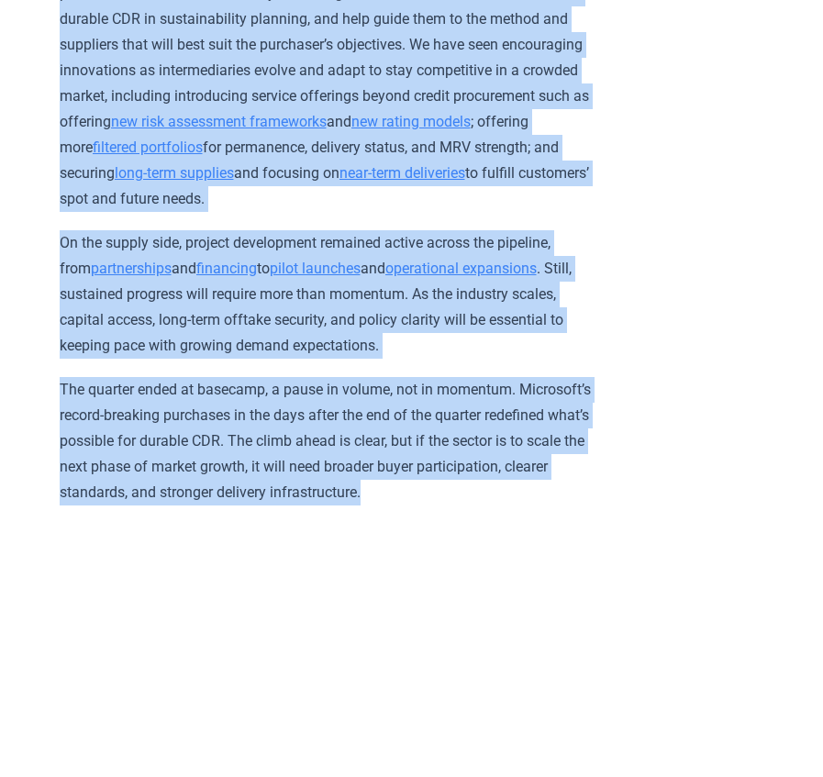
click at [387, 441] on p "The quarter ended at basecamp, a pause in volume, not in momentum. Microsoft’s …" at bounding box center [328, 441] width 537 height 128
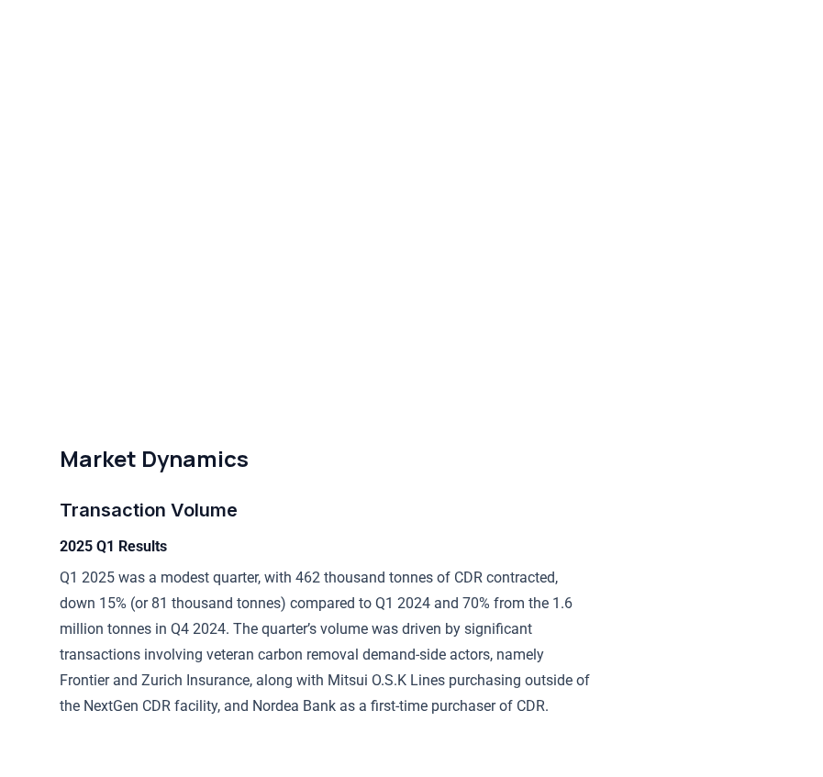
scroll to position [3942, 0]
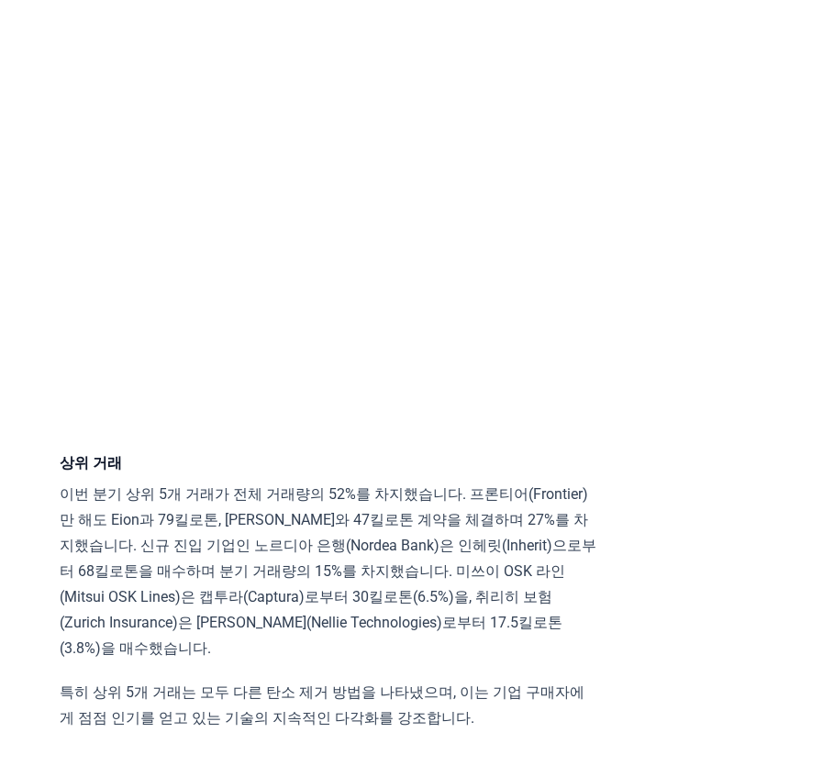
scroll to position [4055, 0]
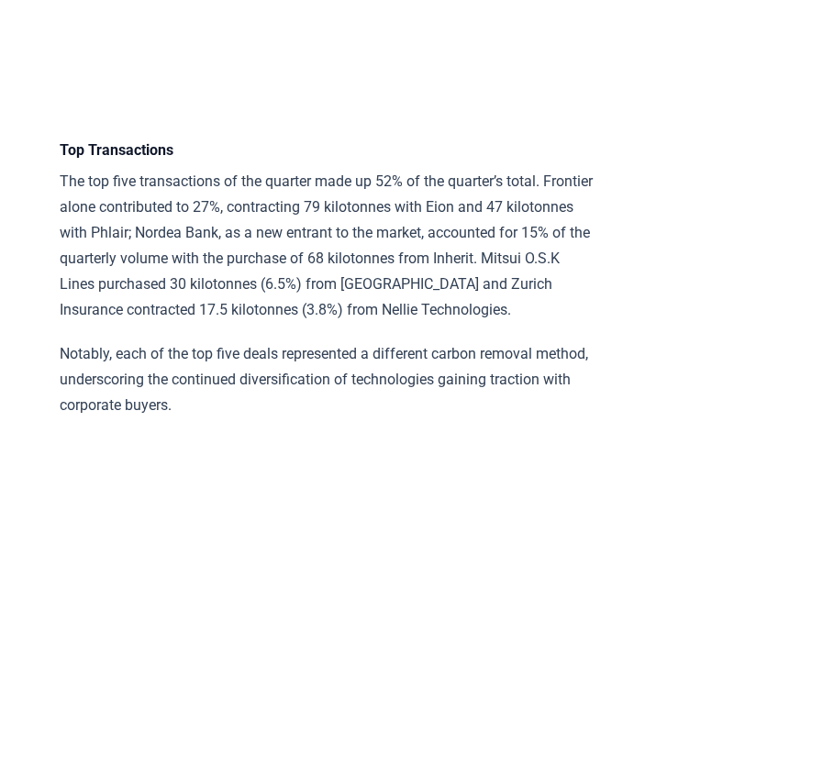
scroll to position [4991, 0]
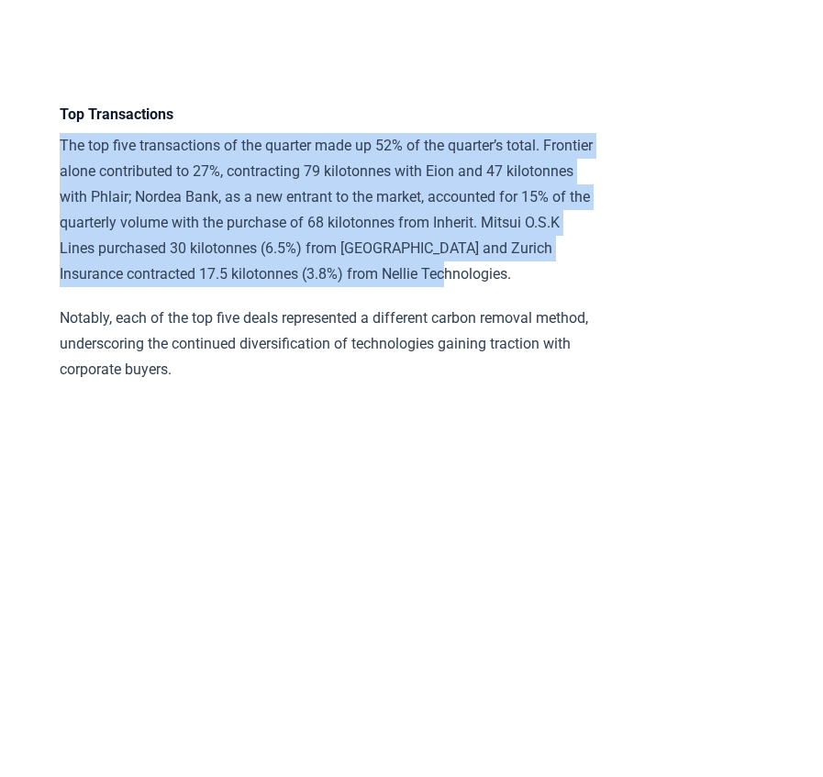
drag, startPoint x: 577, startPoint y: 296, endPoint x: 44, endPoint y: 178, distance: 546.0
click at [44, 178] on div "April 21, 2025 2025 Q1 Durable CDR Market Update - Back at Basecamp Highlights …" at bounding box center [411, 649] width 823 height 11148
copy p "The top five transactions of the quarter made up 52% of the quarter’s total. Fr…"
click at [651, 220] on article "April 21, 2025 2025 Q1 Durable CDR Market Update - Back at Basecamp Highlights …" at bounding box center [412, 649] width 705 height 11148
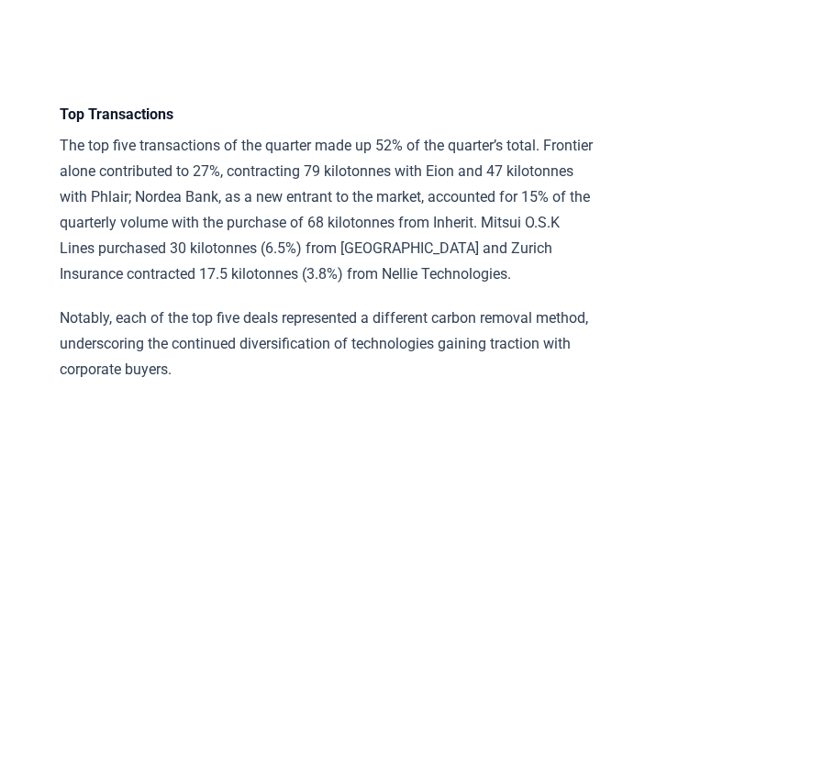
click at [300, 179] on p "The top five transactions of the quarter made up 52% of the quarter’s total. Fr…" at bounding box center [328, 210] width 537 height 154
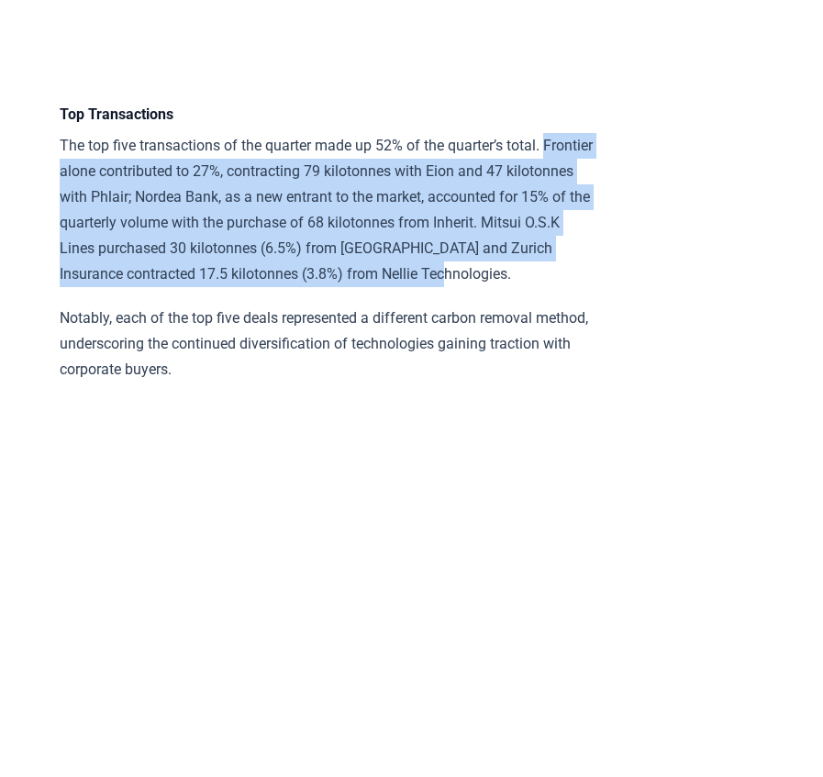
drag, startPoint x: 49, startPoint y: 188, endPoint x: 584, endPoint y: 306, distance: 547.6
click at [584, 306] on div "April 21, 2025 2025 Q1 Durable CDR Market Update - Back at Basecamp Highlights …" at bounding box center [411, 649] width 823 height 11148
copy p "Frontier alone contributed to 27%, contracting 79 kilotonnes with Eion and 47 k…"
click at [717, 356] on article "April 21, 2025 2025 Q1 Durable CDR Market Update - Back at Basecamp Highlights …" at bounding box center [412, 649] width 705 height 11148
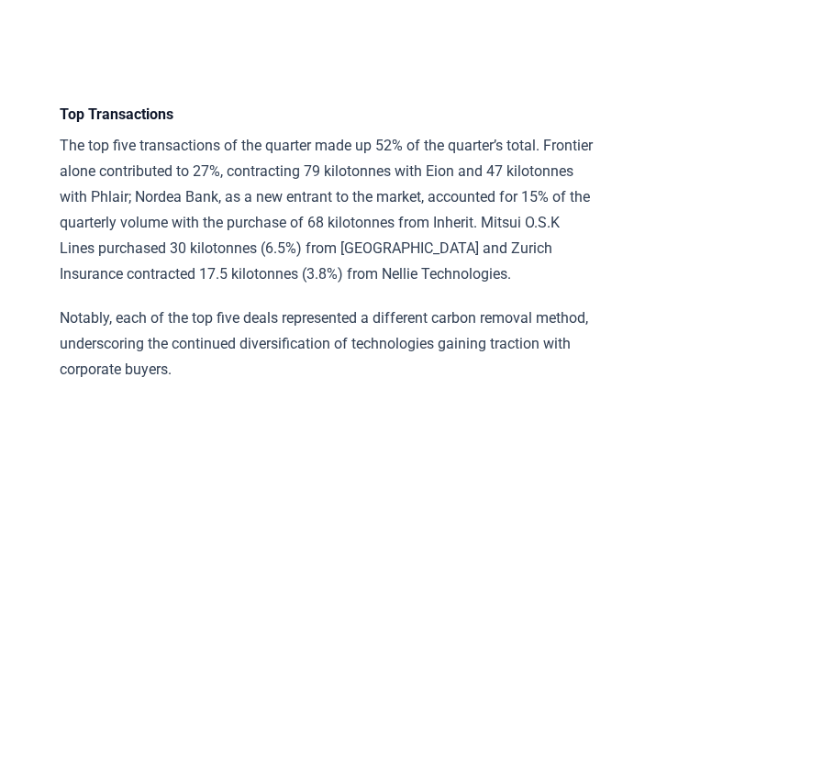
click at [673, 358] on article "April 21, 2025 2025 Q1 Durable CDR Market Update - Back at Basecamp Highlights …" at bounding box center [412, 649] width 705 height 11148
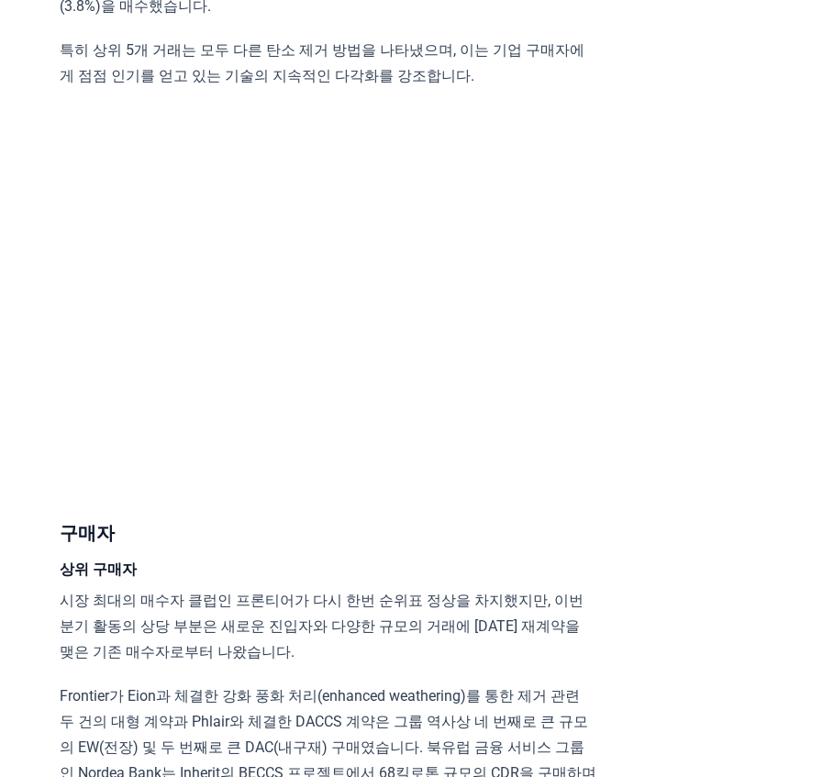
scroll to position [4698, 0]
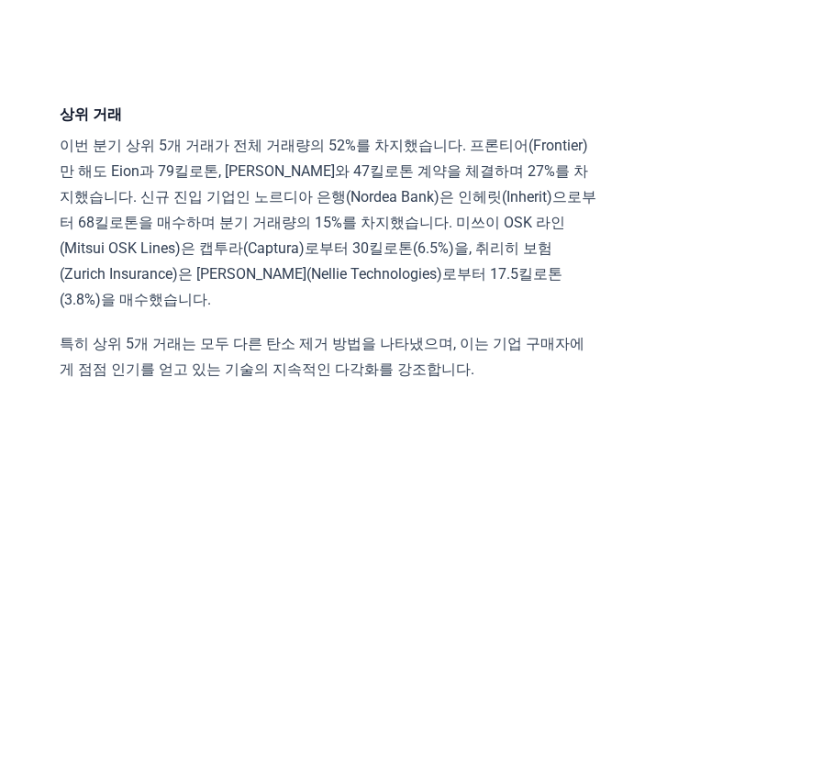
click at [613, 306] on article "2025년 4월 21일 2025년 1분기 내구성 CDR 시장 업데이트 - Basecamp로 돌아왔습니다 하이라이트 올해는 조용한 시작을 보였습…" at bounding box center [412, 777] width 705 height 10789
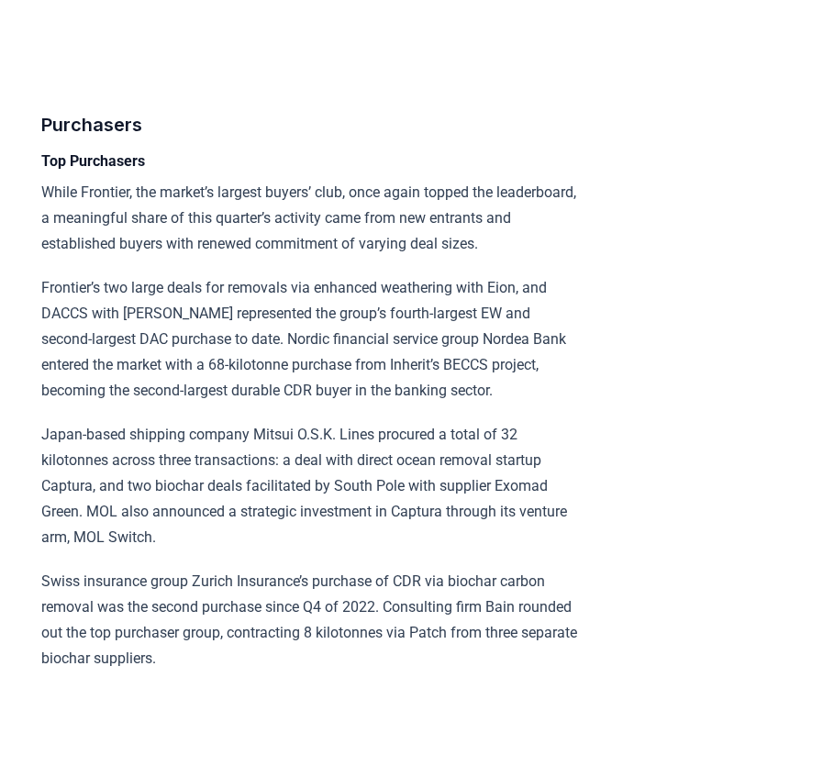
scroll to position [5731, 18]
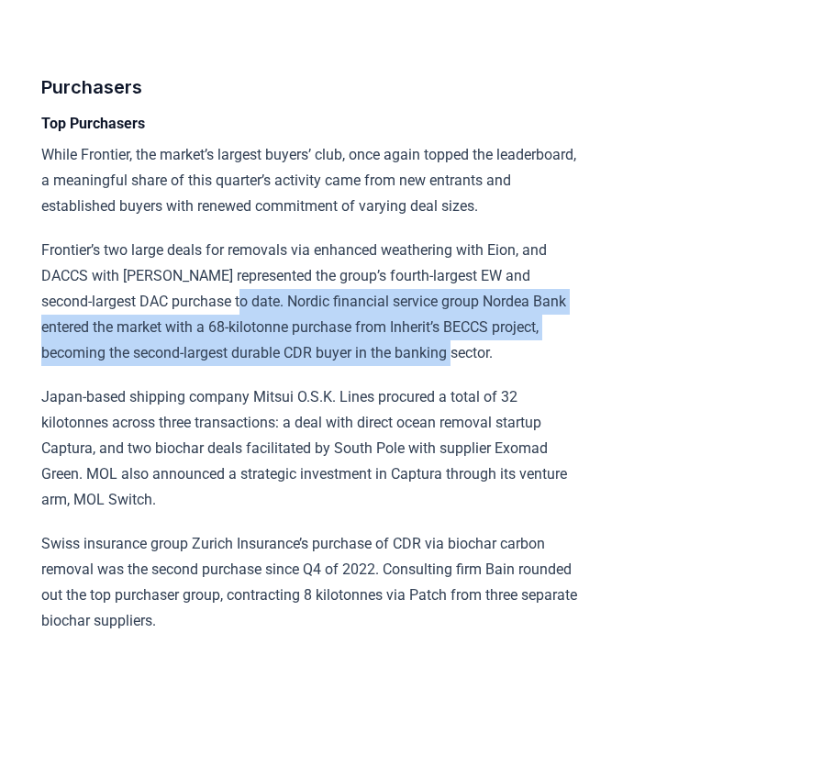
drag, startPoint x: 240, startPoint y: 349, endPoint x: 517, endPoint y: 406, distance: 282.1
click at [517, 366] on p "Frontier’s two large deals for removals via enhanced weathering with Eion, and …" at bounding box center [309, 302] width 537 height 128
copy p "Nordic financial service group Nordea Bank entered the market with a 68-kiloton…"
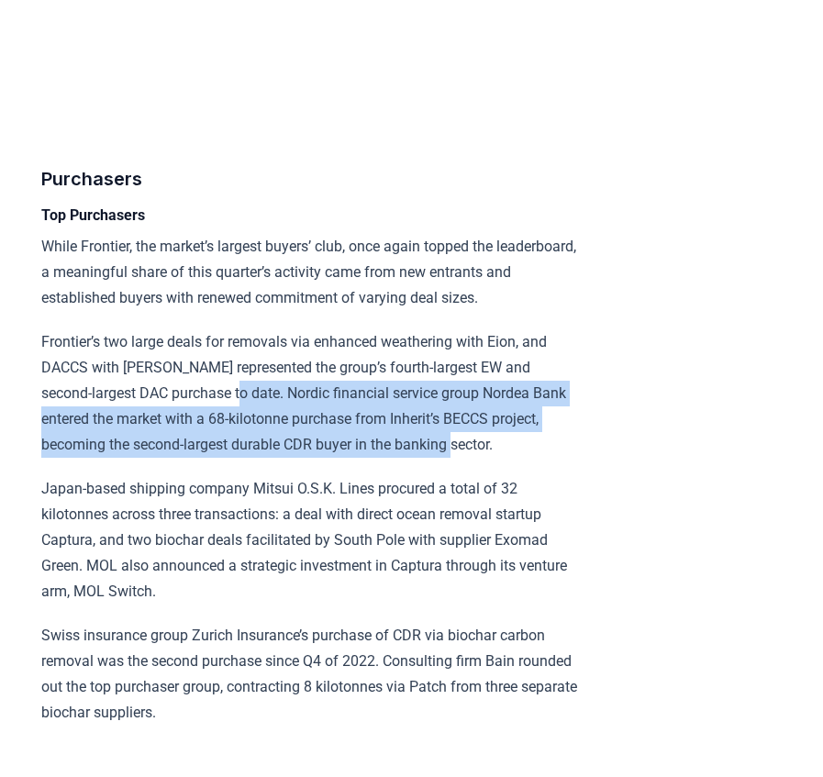
click at [430, 458] on p "Frontier’s two large deals for removals via enhanced weathering with Eion, and …" at bounding box center [309, 393] width 537 height 128
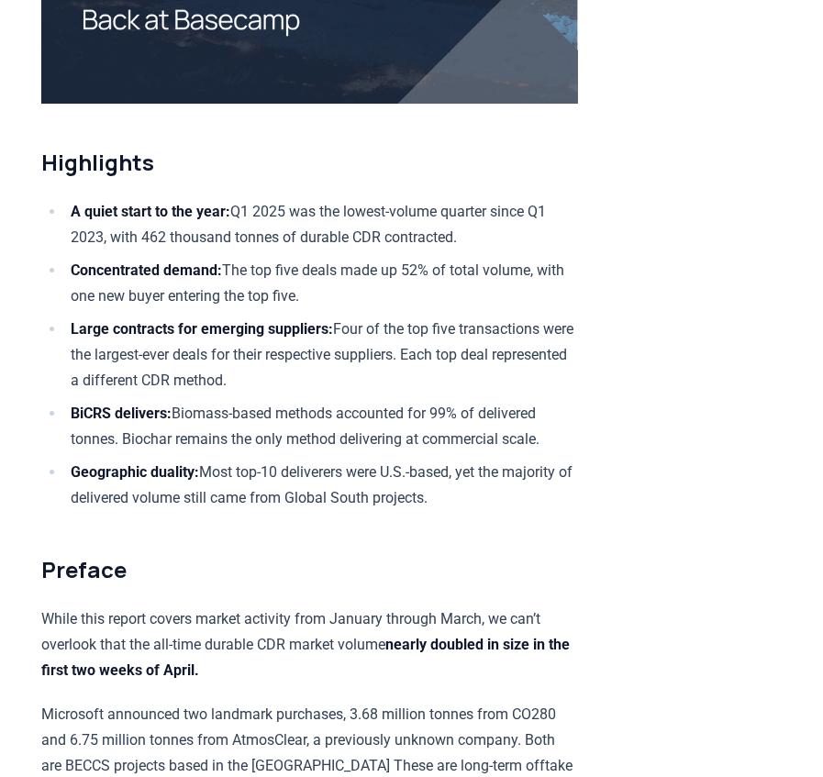
scroll to position [642, 18]
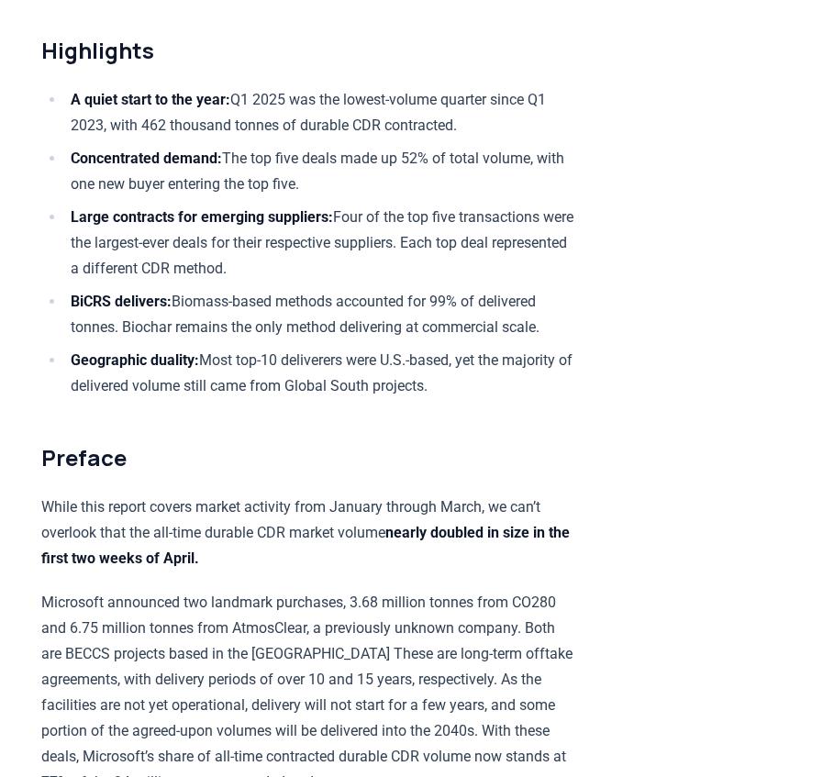
click at [460, 183] on li "Concentrated demand: The top five deals made up 52% of total volume, with one n…" at bounding box center [321, 171] width 513 height 51
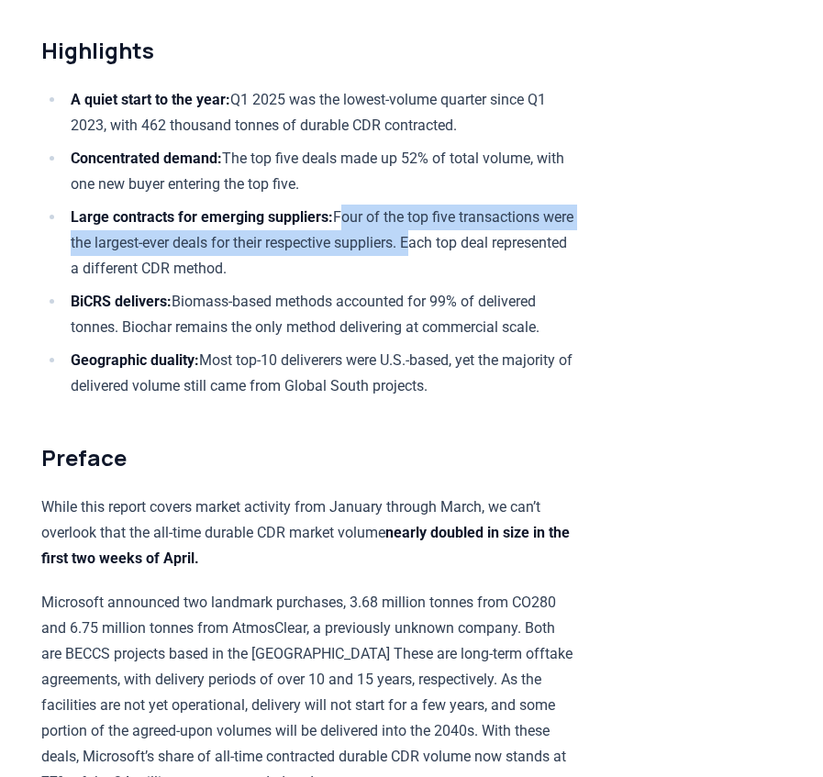
drag, startPoint x: 354, startPoint y: 204, endPoint x: 449, endPoint y: 235, distance: 99.5
click at [449, 235] on li "Large contracts for emerging suppliers: Four of the top five transactions were …" at bounding box center [321, 243] width 513 height 77
copy li "Four of the top five transactions were the largest-ever deals for their respect…"
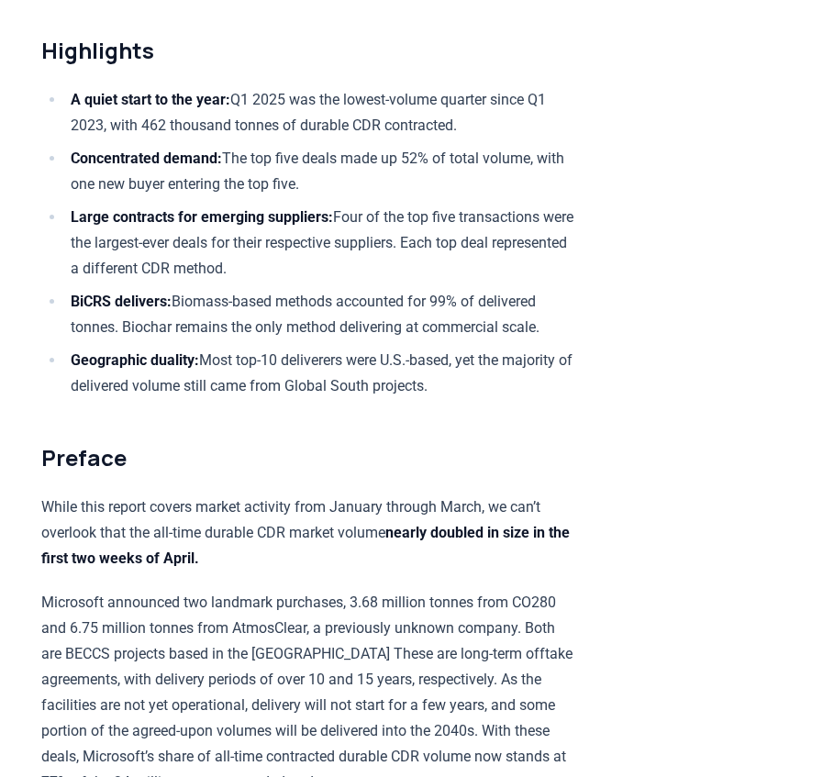
drag, startPoint x: 179, startPoint y: 296, endPoint x: 641, endPoint y: 326, distance: 463.3
copy li "Biomass-based methods accounted for 99% of delivered tonnes. Biochar remains th…"
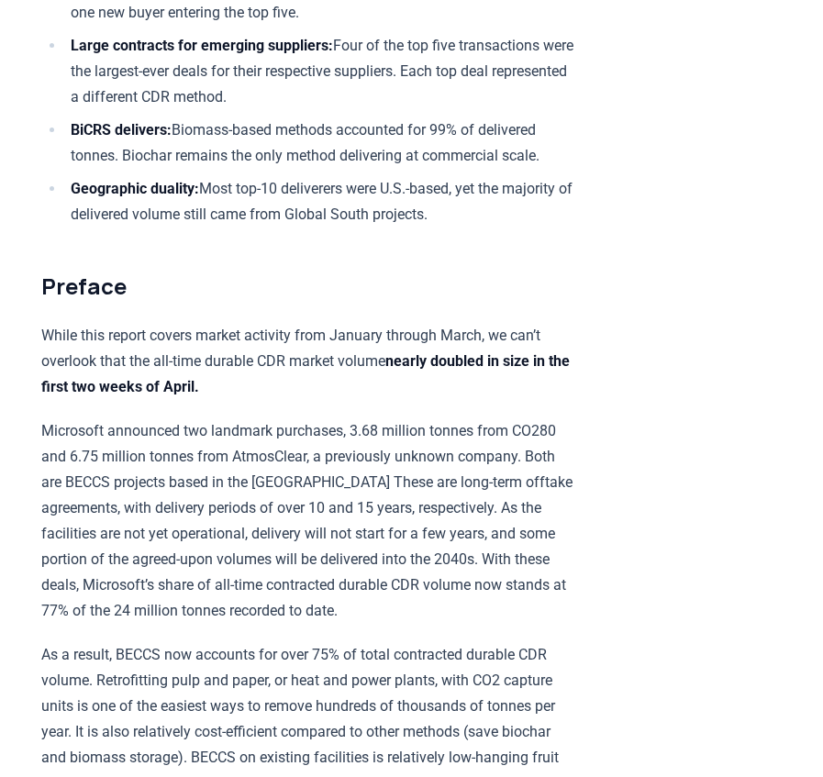
scroll to position [826, 18]
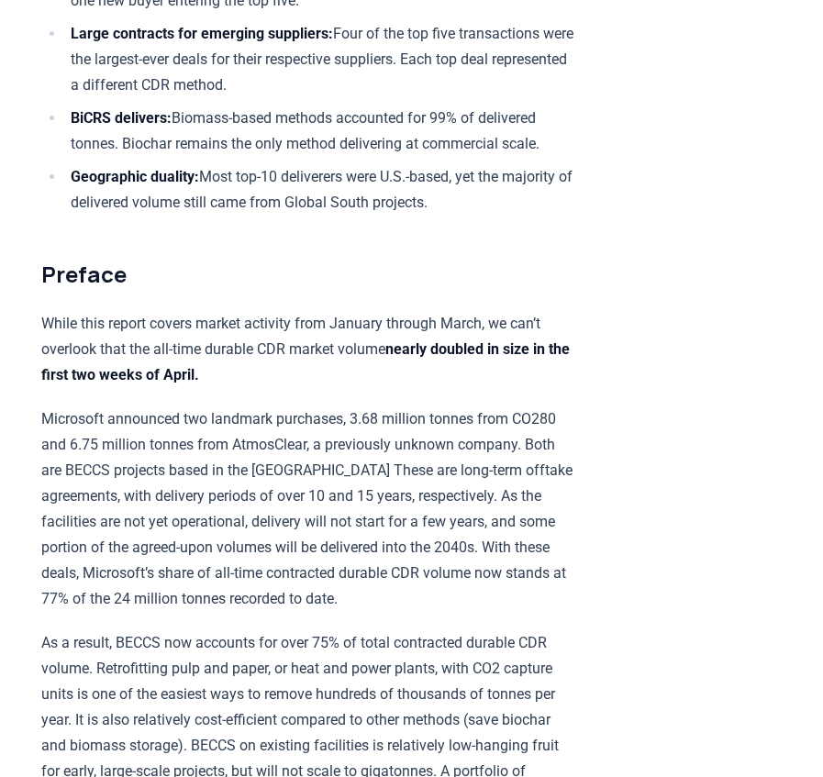
click at [319, 270] on h2 "Preface" at bounding box center [309, 274] width 537 height 29
drag, startPoint x: 218, startPoint y: 172, endPoint x: 730, endPoint y: 200, distance: 512.7
copy li "Most top-10 deliverers were U.S.-based, yet the majority of delivered volume st…"
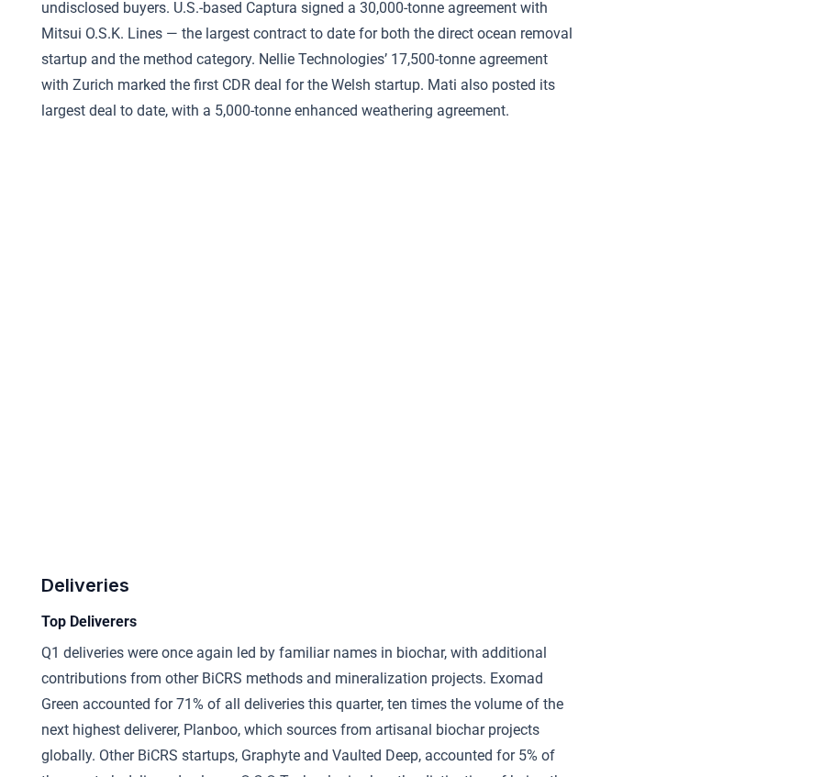
scroll to position [7890, 18]
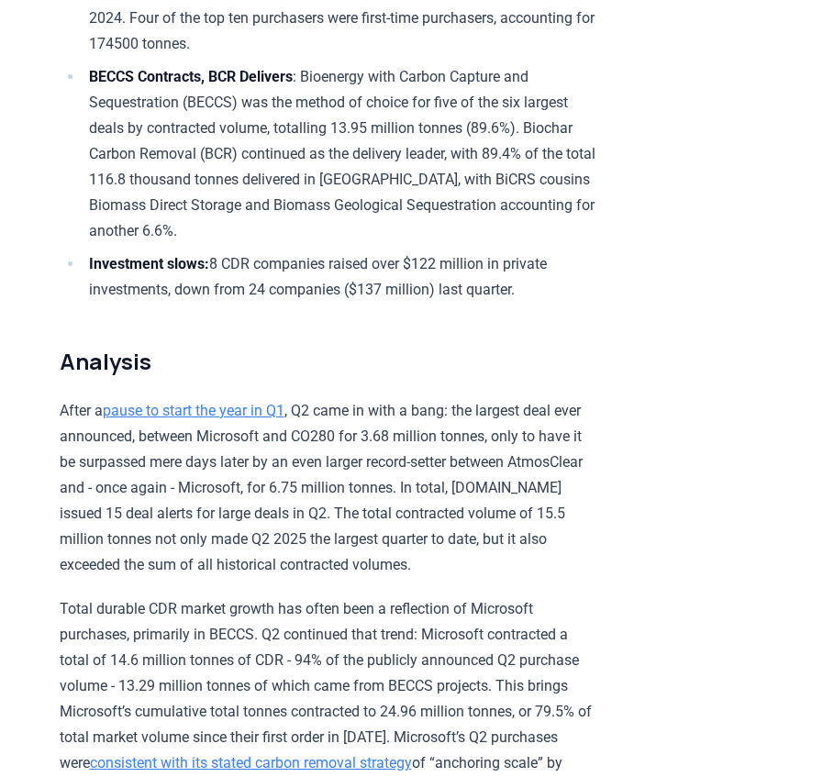
scroll to position [917, 0]
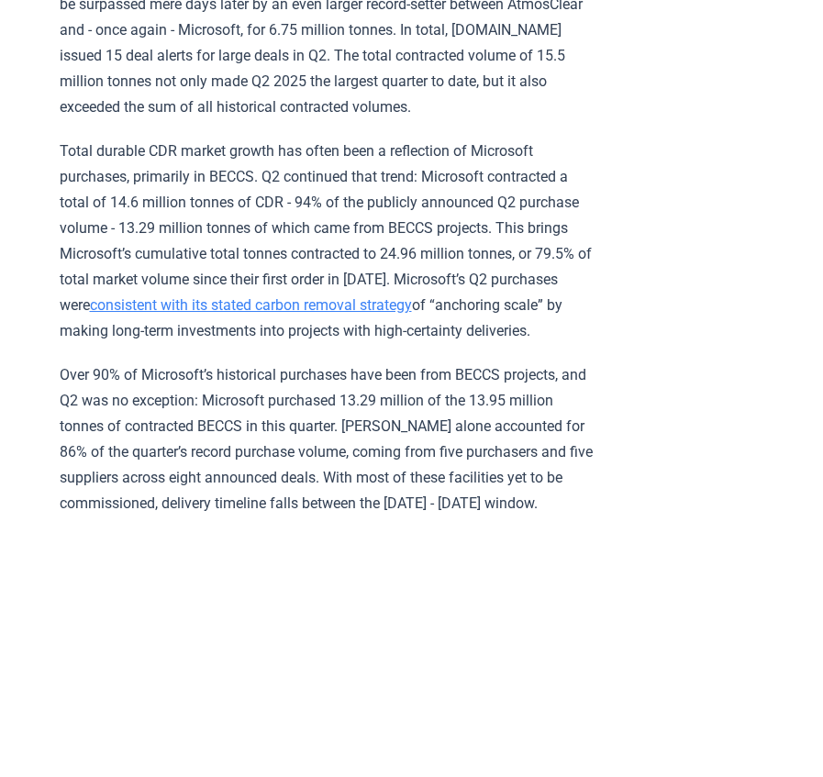
scroll to position [1284, 0]
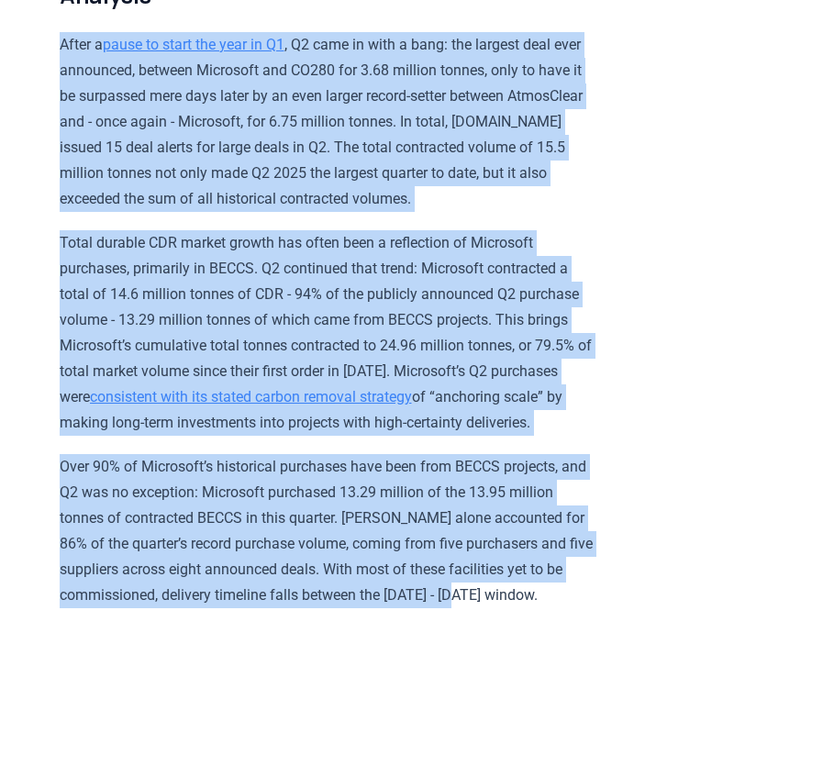
drag, startPoint x: 55, startPoint y: 37, endPoint x: 573, endPoint y: 612, distance: 773.8
copy div "After a pause to start the year in Q1 , Q2 came in with a bang: the largest dea…"
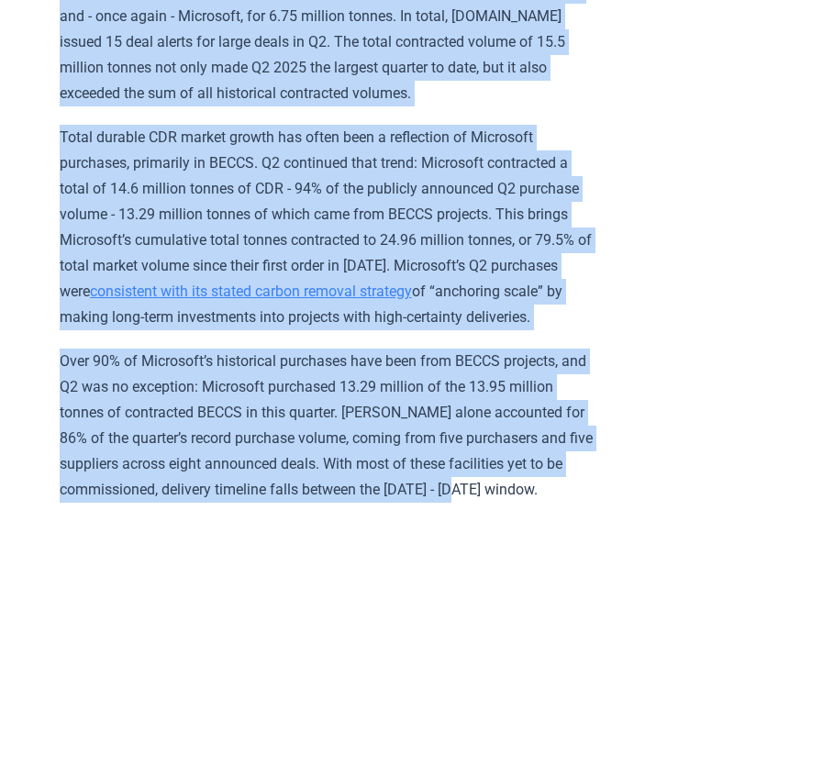
scroll to position [1835, 0]
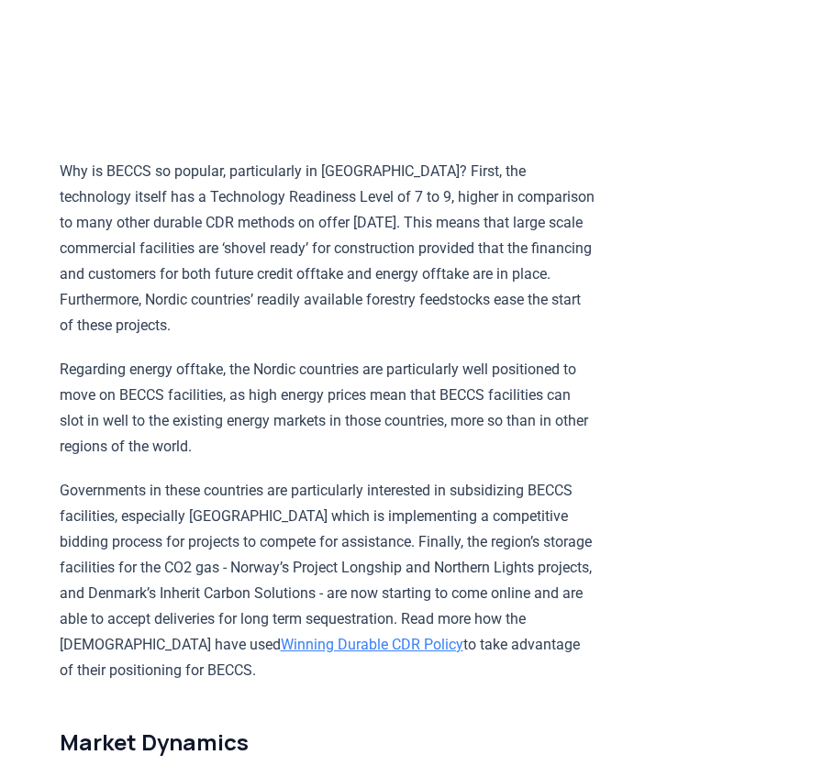
scroll to position [2202, 0]
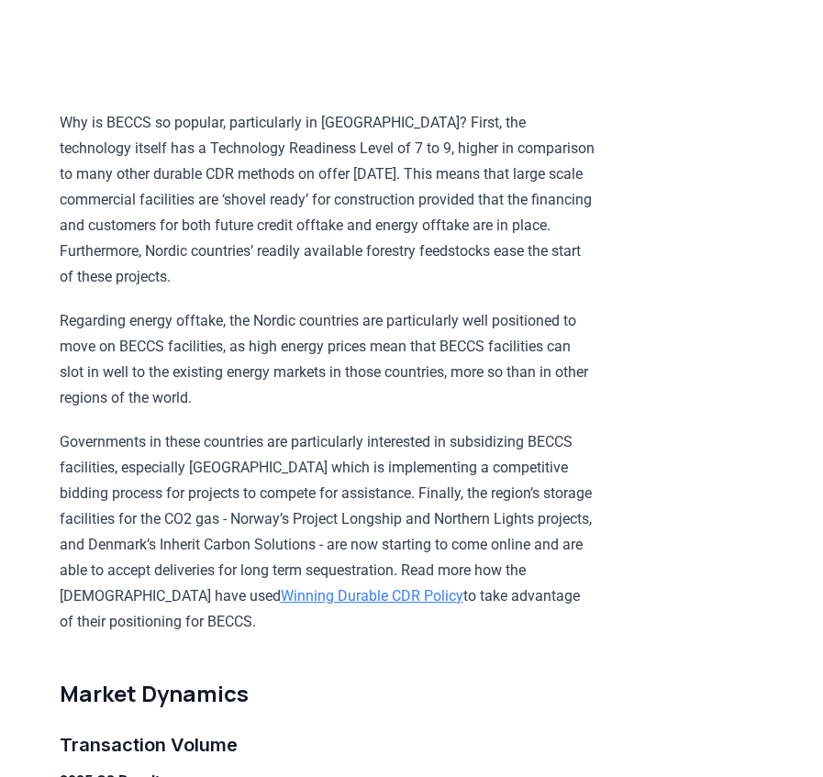
drag, startPoint x: 59, startPoint y: 145, endPoint x: 494, endPoint y: 650, distance: 666.9
copy div "Why is BECCS so popular, particularly in Scandinavia? First, the technology its…"
click at [330, 461] on p "Governments in these countries are particularly interested in subsidizing BECCS…" at bounding box center [328, 532] width 537 height 206
drag, startPoint x: 278, startPoint y: 648, endPoint x: 29, endPoint y: 135, distance: 570.0
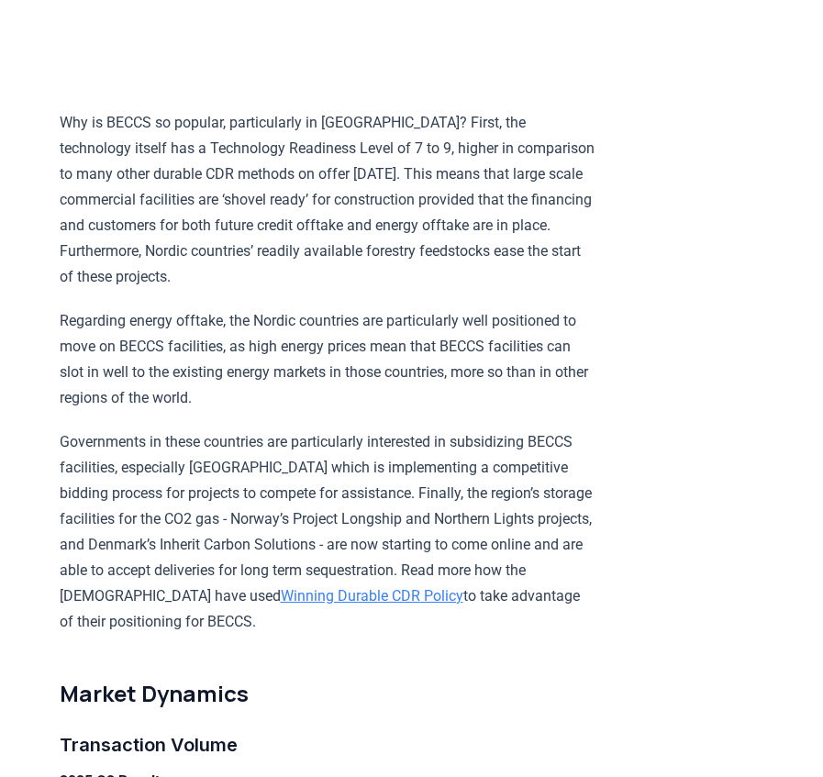
copy div "Why is BECCS so popular, particularly in Scandinavia? First, the technology its…"
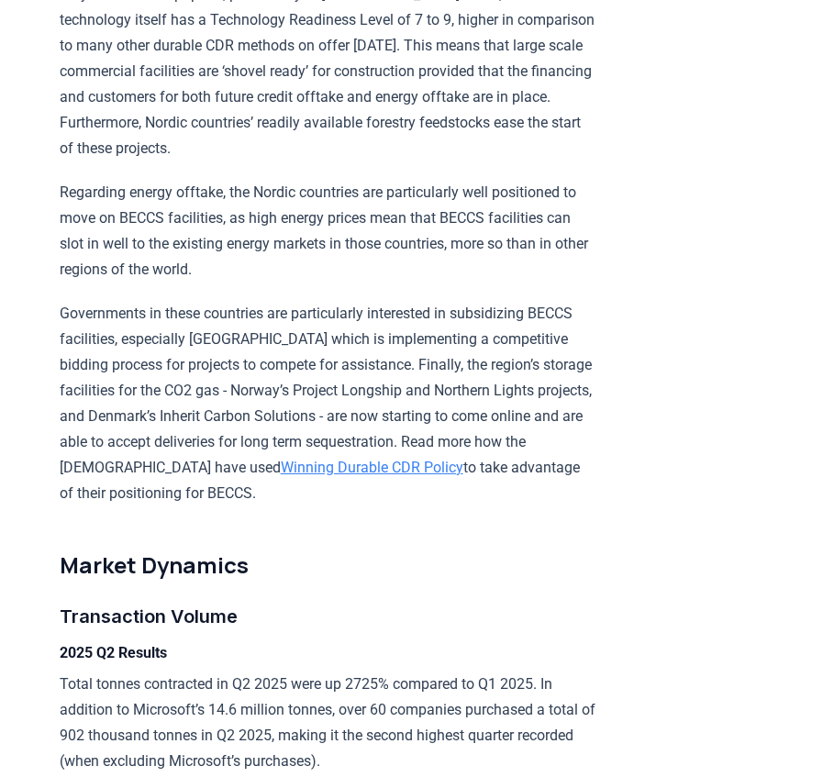
scroll to position [2752, 0]
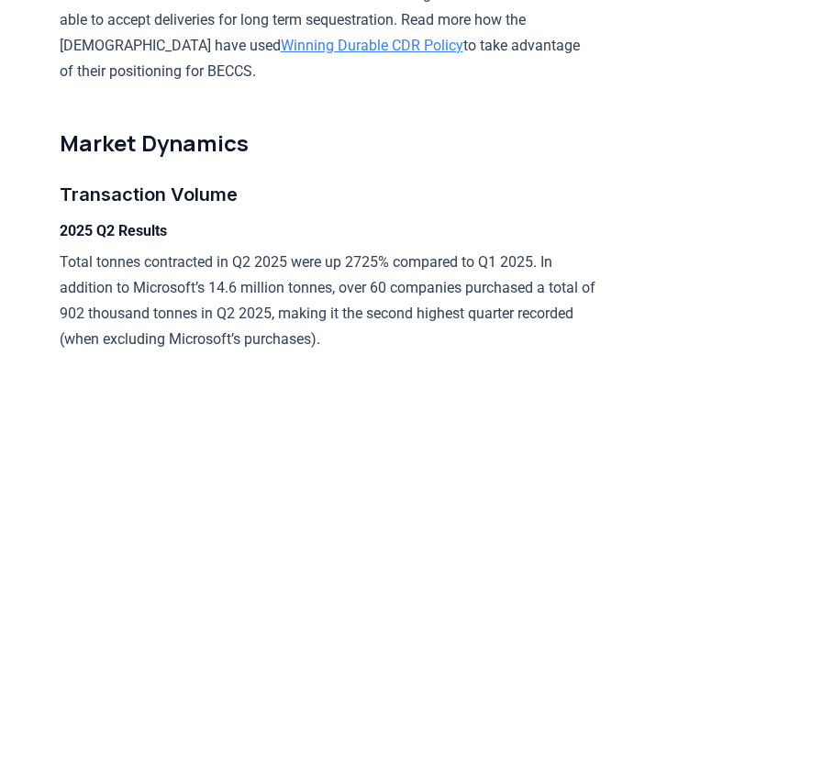
click at [425, 242] on h4 "2025 Q2 Results" at bounding box center [328, 231] width 537 height 22
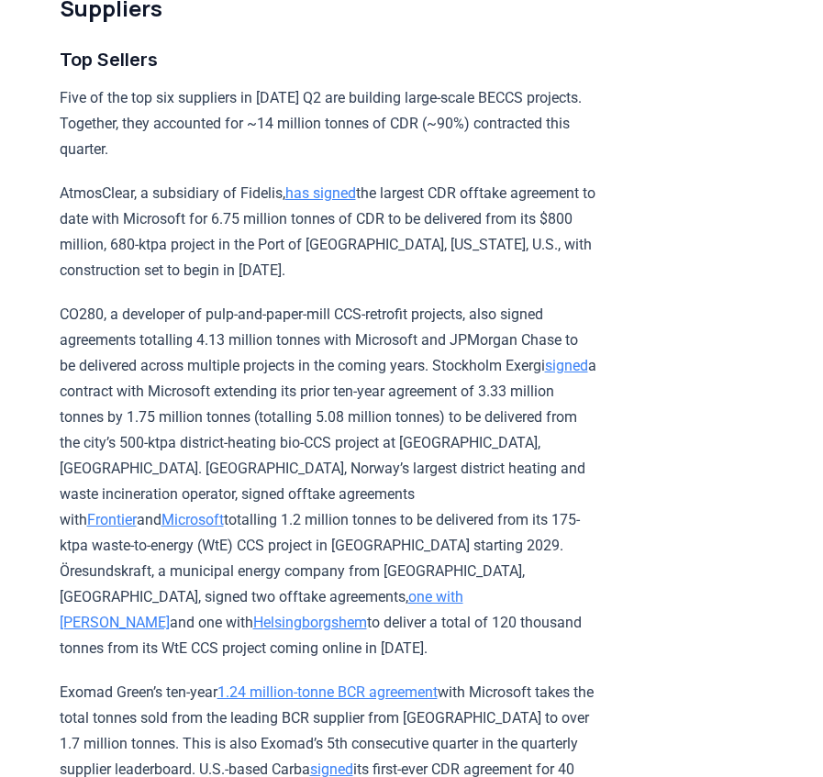
scroll to position [6239, 0]
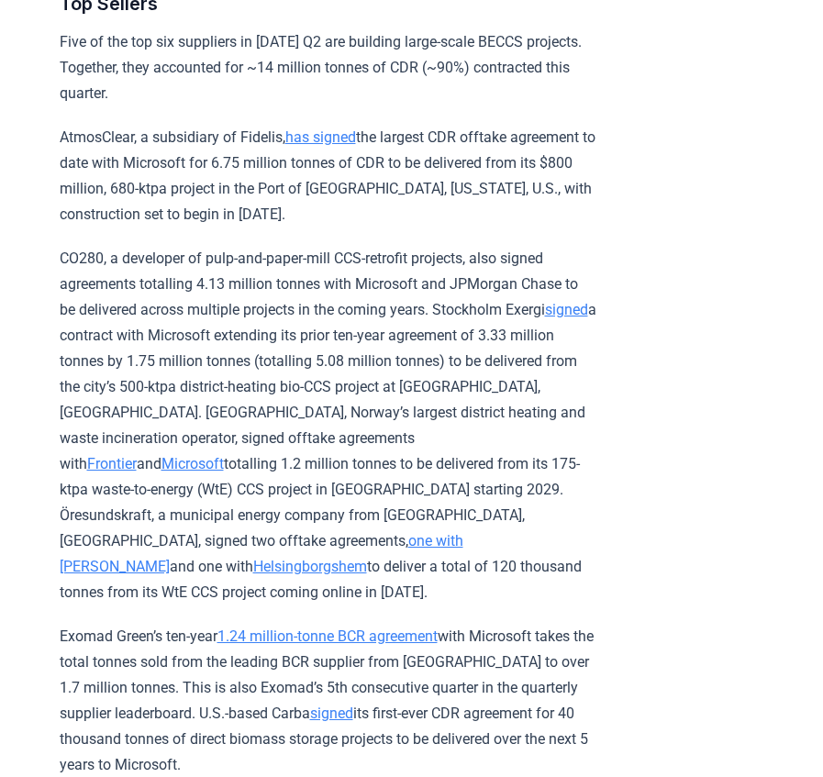
click at [503, 402] on p "CO280, a developer of pulp-and-paper-mill CCS-retrofit projects, also signed ag…" at bounding box center [328, 426] width 537 height 360
click at [377, 352] on p "CO280, a developer of pulp-and-paper-mill CCS-retrofit projects, also signed ag…" at bounding box center [328, 426] width 537 height 360
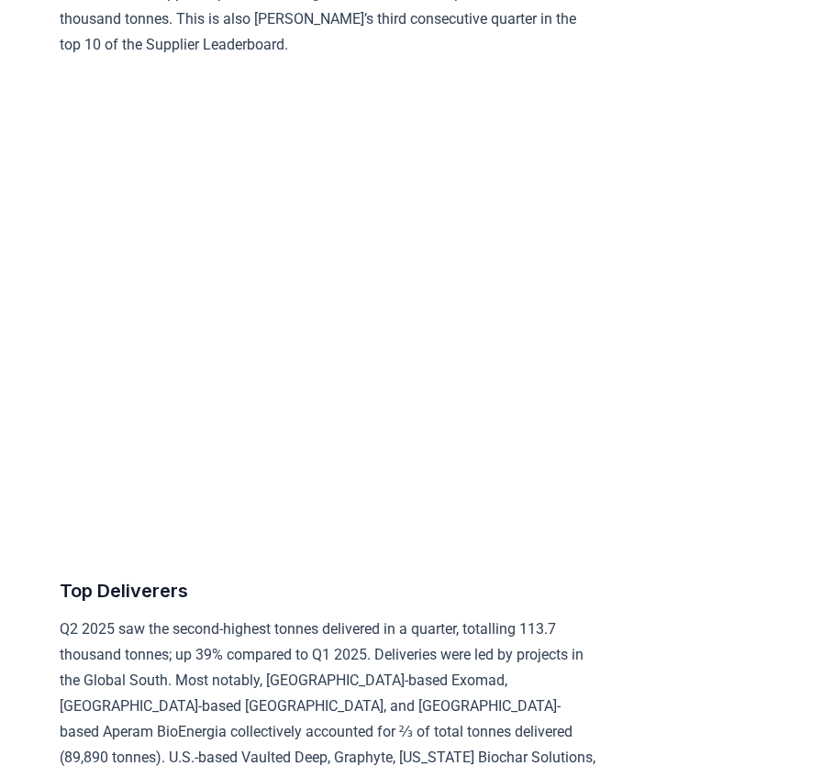
scroll to position [7065, 0]
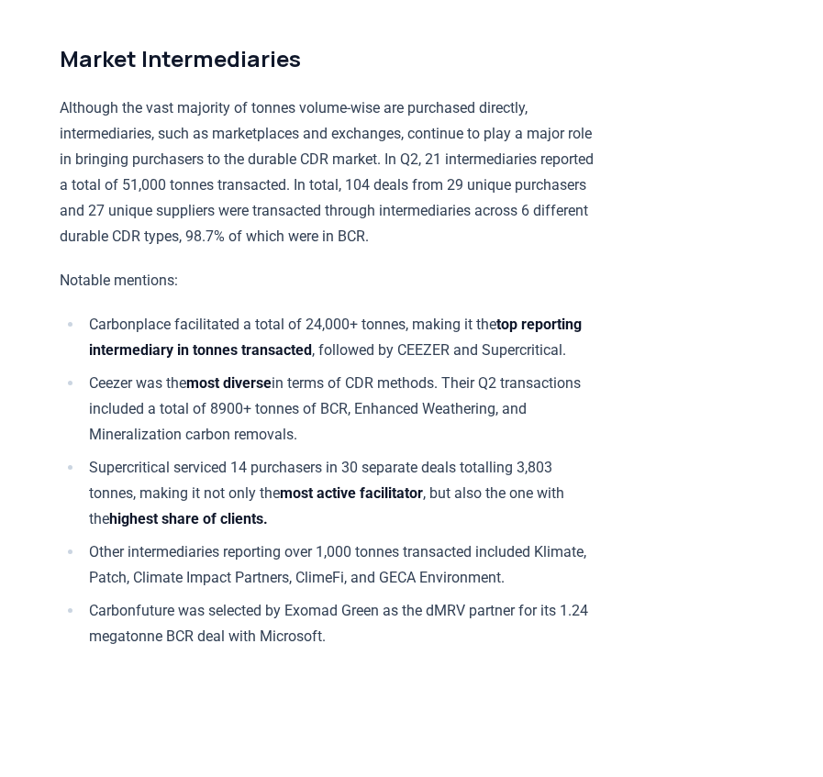
scroll to position [10001, 0]
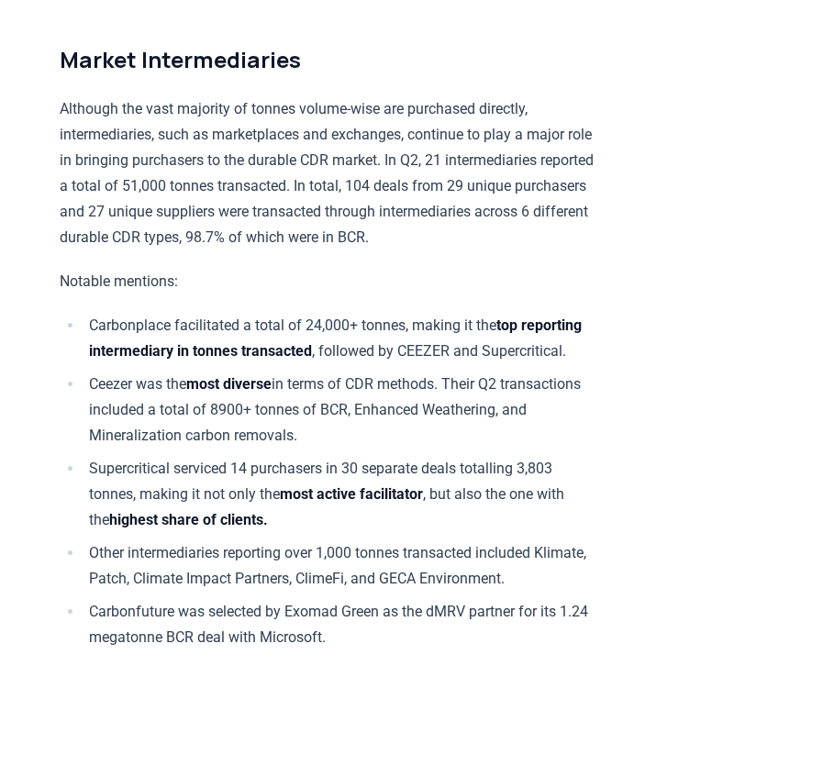
click at [241, 295] on p "Notable mentions:" at bounding box center [328, 282] width 537 height 26
click at [257, 295] on p "Notable mentions:" at bounding box center [328, 282] width 537 height 26
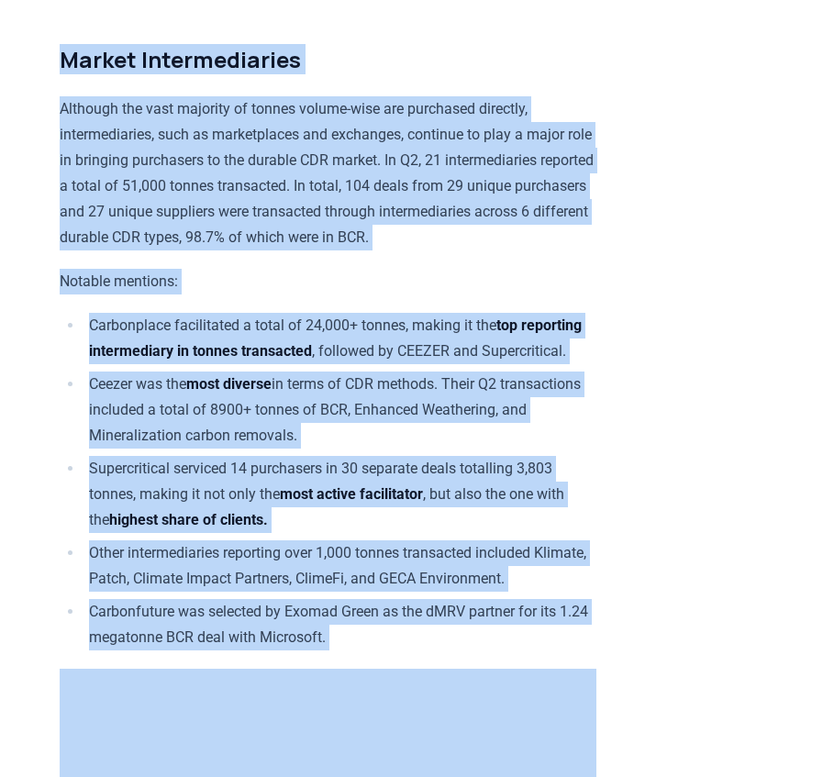
drag, startPoint x: 58, startPoint y: 81, endPoint x: 451, endPoint y: 710, distance: 742.3
copy div "Market Intermediaries Although the vast majority of tonnes volume-wise are purc…"
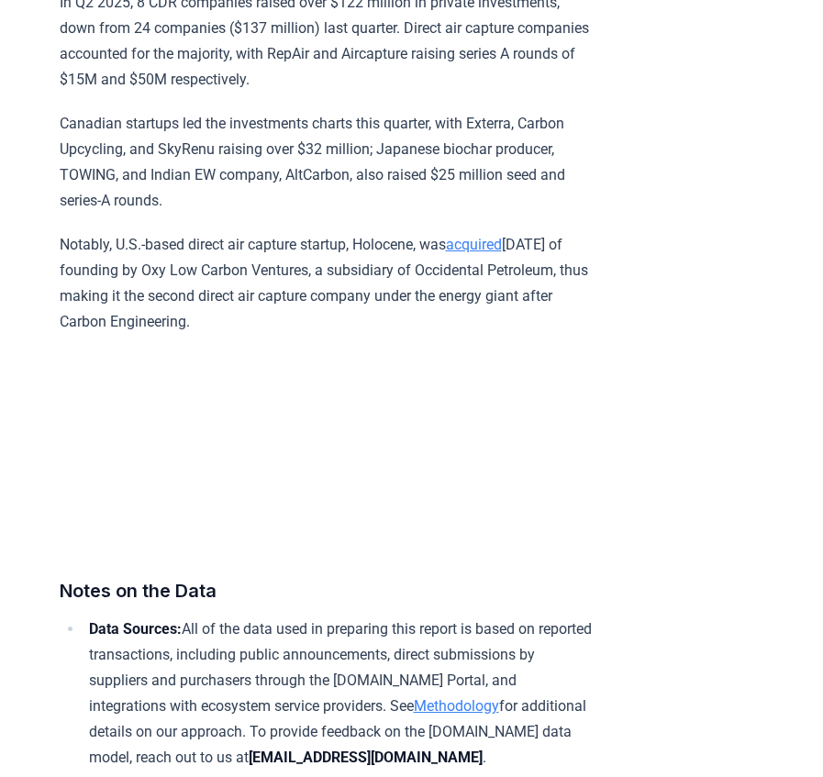
scroll to position [10918, 0]
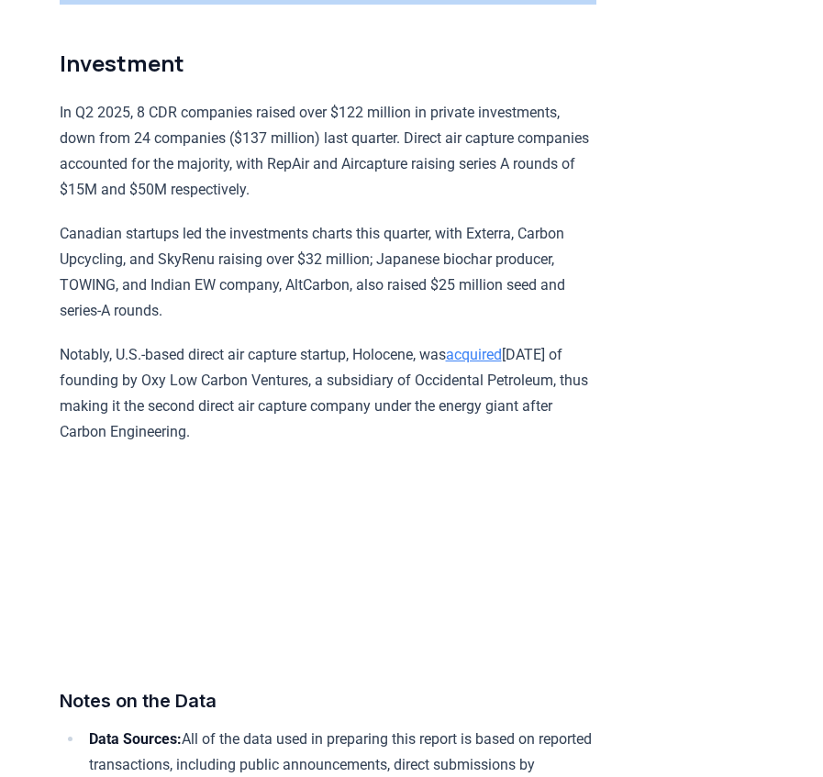
drag, startPoint x: 57, startPoint y: 157, endPoint x: 431, endPoint y: 486, distance: 498.6
click at [431, 445] on p "Notably, U.S.-based direct air capture startup, Holocene, was acquired within t…" at bounding box center [328, 393] width 537 height 103
drag, startPoint x: 41, startPoint y: 149, endPoint x: 365, endPoint y: 489, distance: 469.8
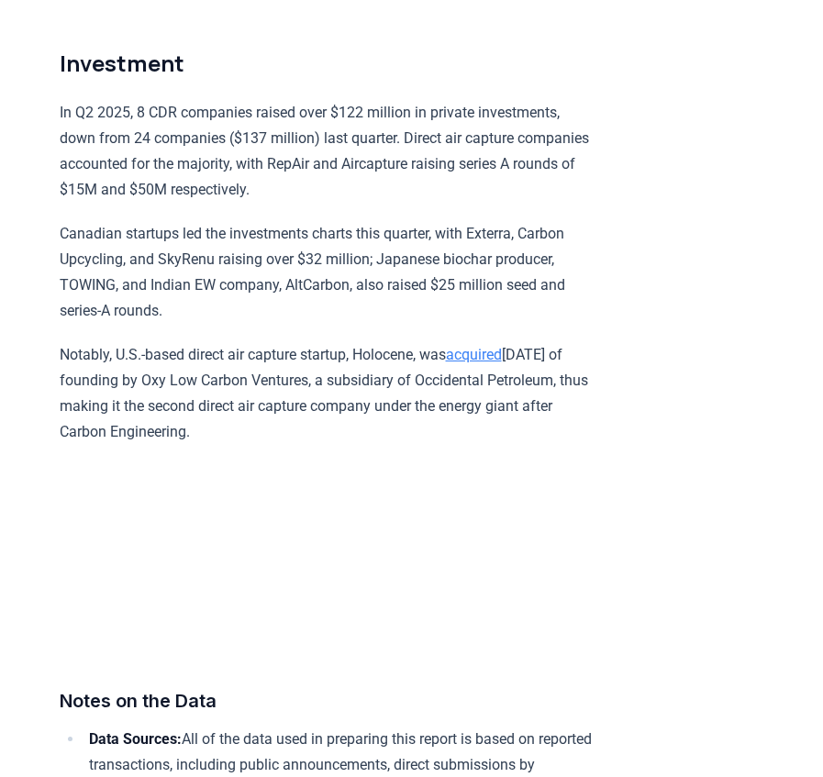
copy div "In Q2 2025, 8 CDR companies raised over $122 million in private investments, do…"
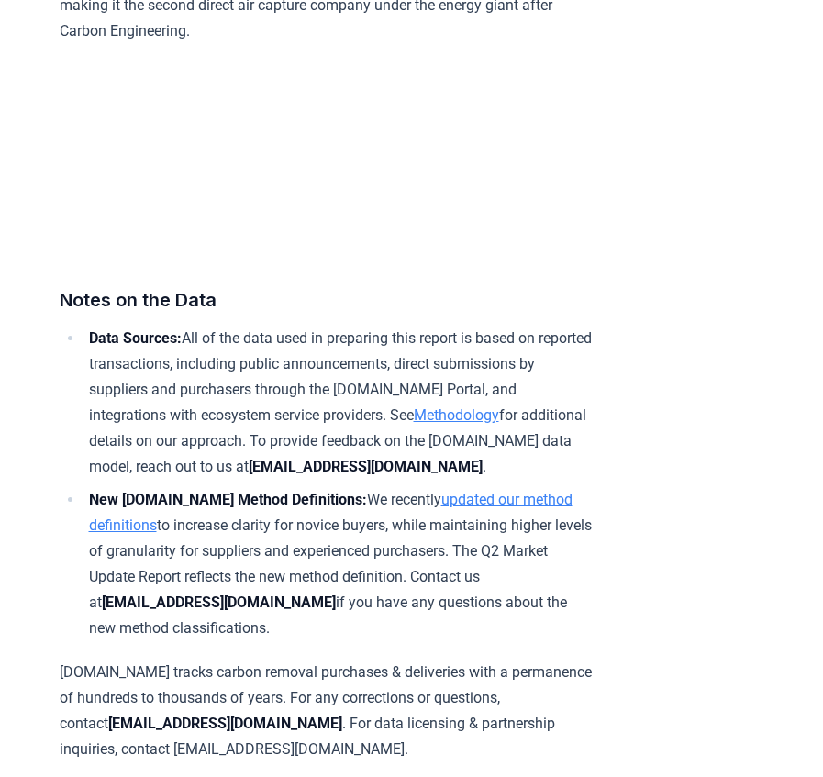
scroll to position [11285, 0]
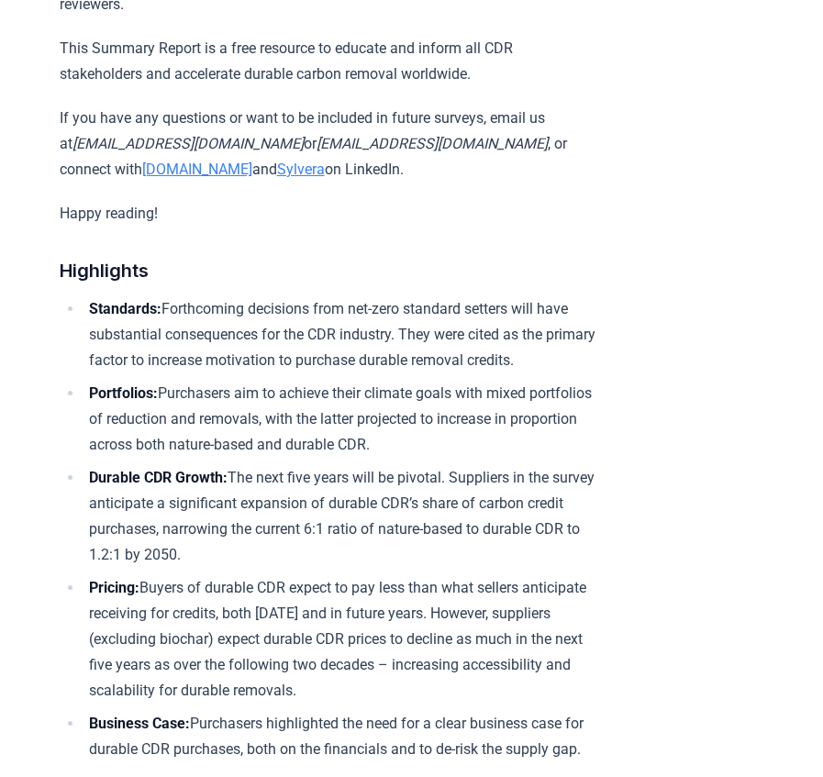
scroll to position [1376, 0]
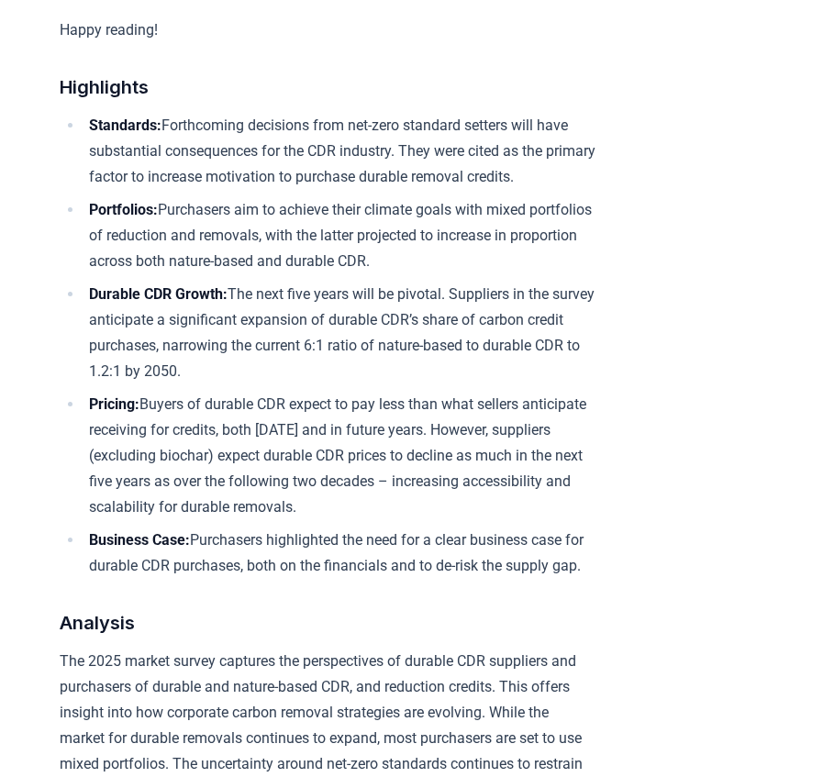
drag, startPoint x: 588, startPoint y: 545, endPoint x: 555, endPoint y: 538, distance: 33.8
click at [555, 538] on li "Business Case: Purchasers highlighted the need for a clear business case for du…" at bounding box center [339, 553] width 513 height 51
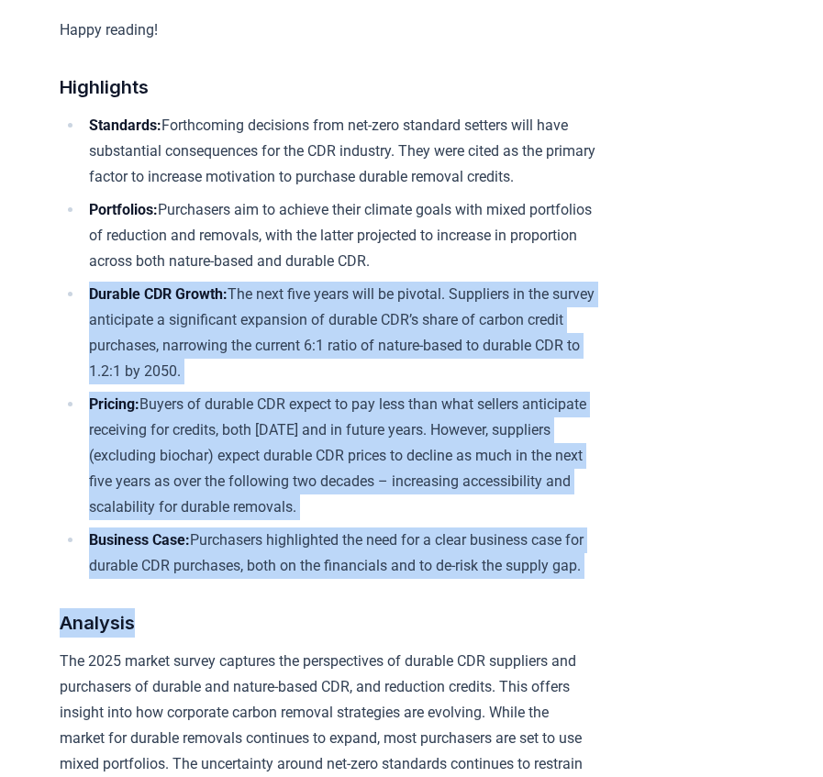
drag, startPoint x: 372, startPoint y: 585, endPoint x: 87, endPoint y: 261, distance: 431.7
drag, startPoint x: 67, startPoint y: 88, endPoint x: 204, endPoint y: 571, distance: 501.6
click at [204, 571] on ul "Standards: Forthcoming decisions from net-zero standard setters will have subst…" at bounding box center [328, 346] width 537 height 466
copy ul "Loremipsu: Dolorsitame consectet adip eli-sedd eiusmodt incidid utla etdo magna…"
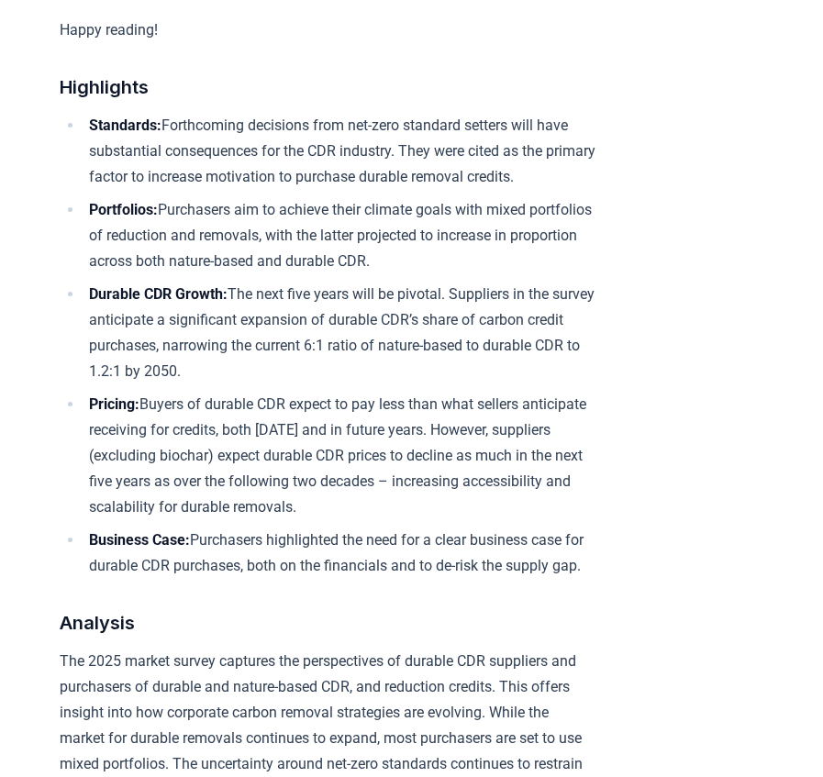
click at [389, 72] on h3 "Highlights" at bounding box center [328, 86] width 537 height 29
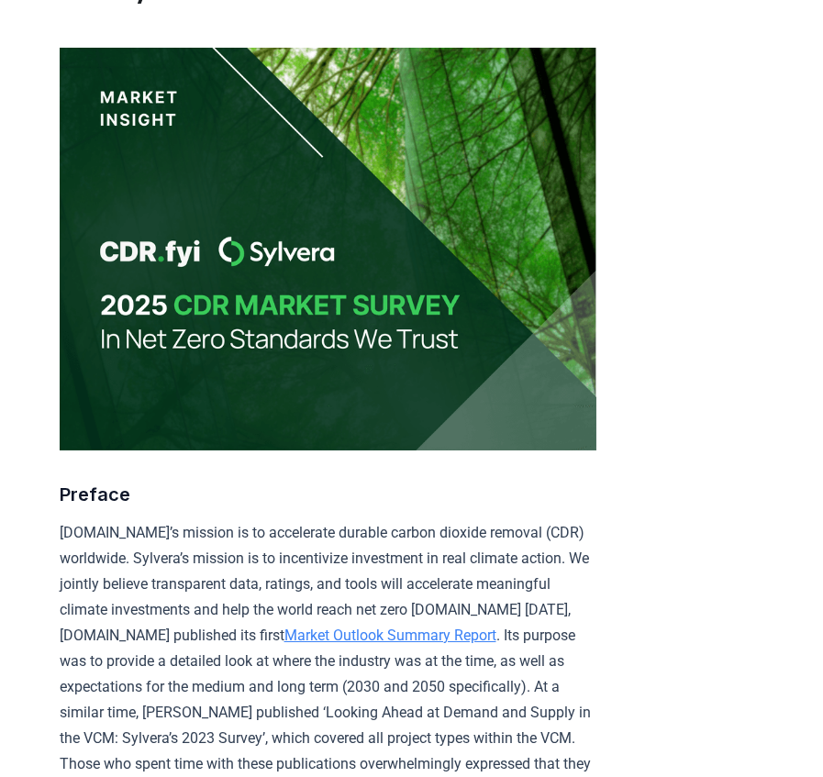
scroll to position [0, 0]
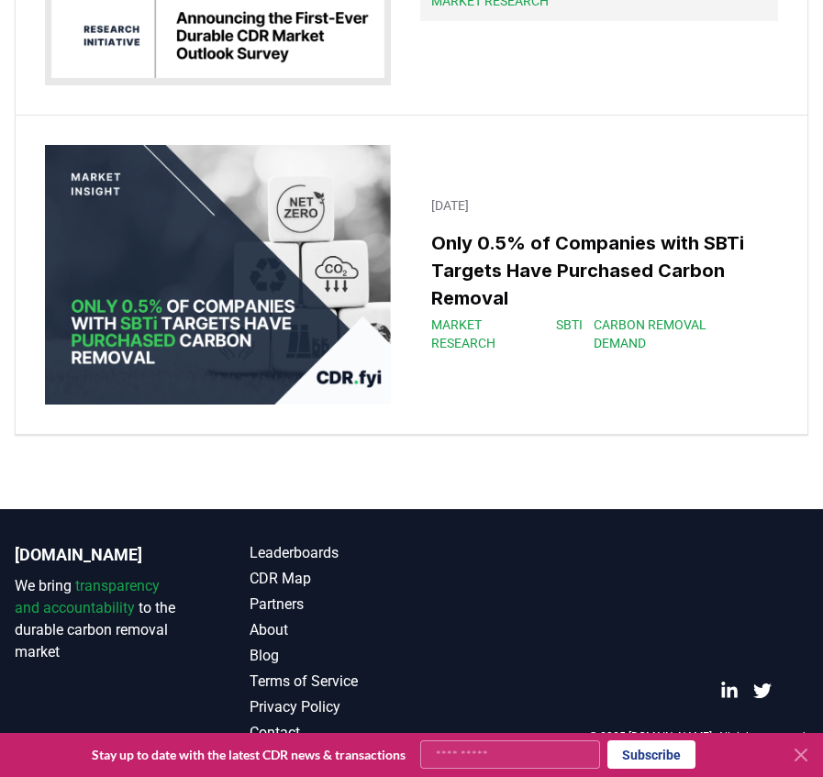
scroll to position [28504, 0]
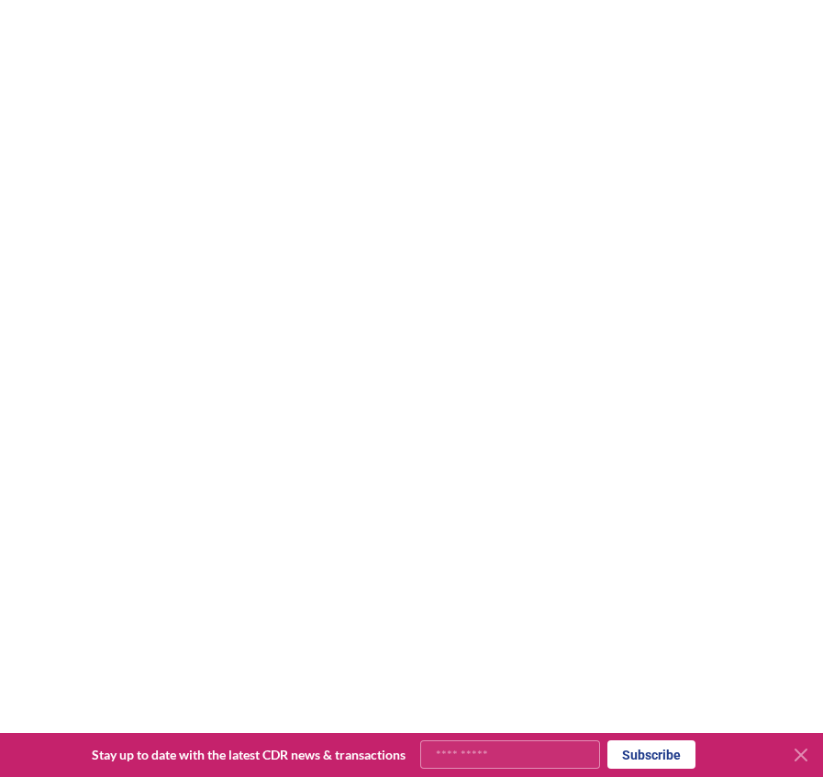
scroll to position [3853, 0]
